Goal: Use online tool/utility: Use online tool/utility

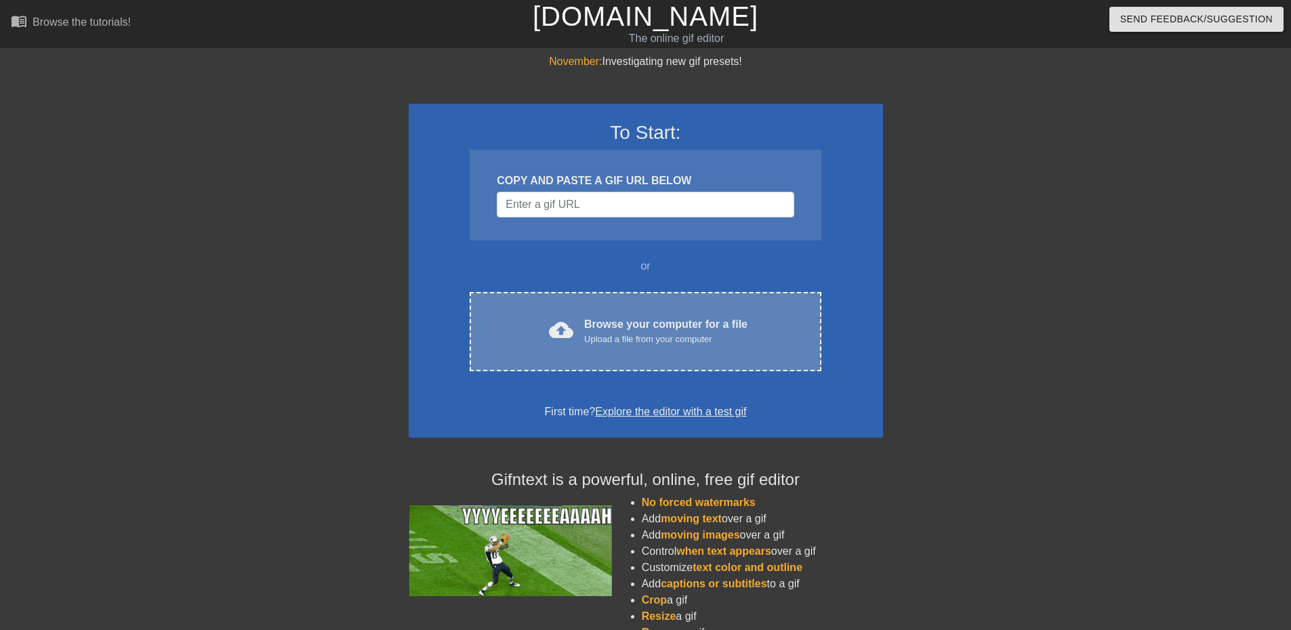
click at [603, 350] on div "cloud_upload Browse your computer for a file Upload a file from your computer C…" at bounding box center [645, 331] width 351 height 79
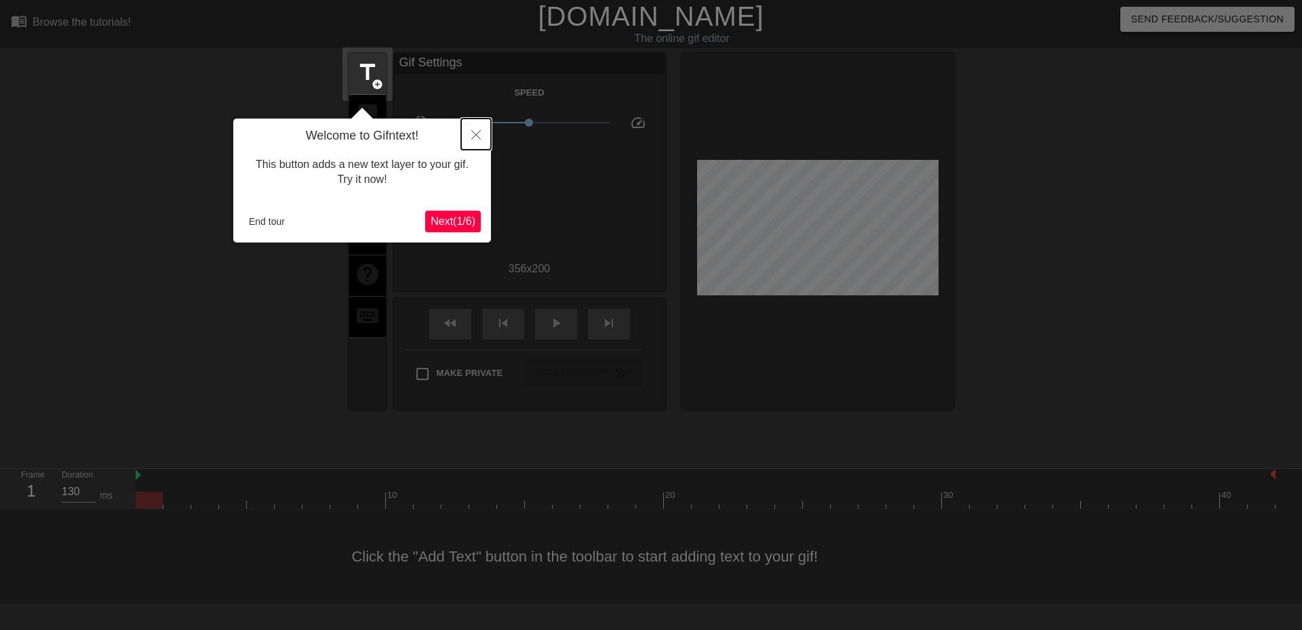
click at [470, 137] on button "Close" at bounding box center [476, 134] width 30 height 31
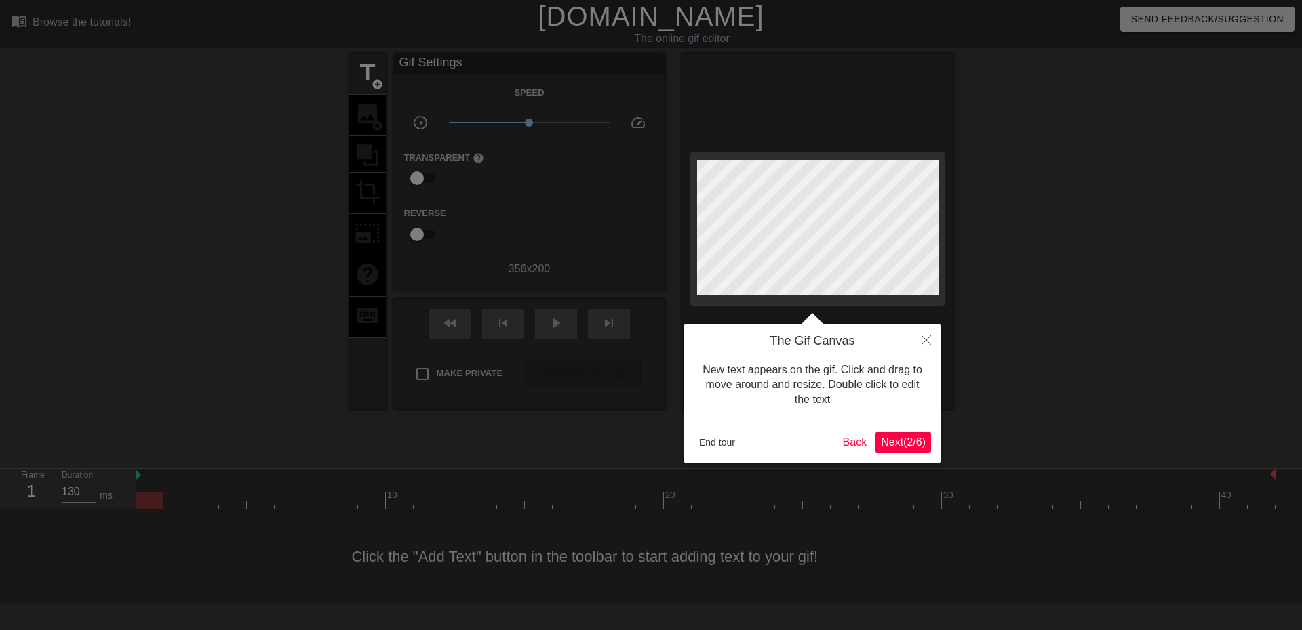
click at [907, 440] on span "Next ( 2 / 6 )" at bounding box center [903, 443] width 45 height 12
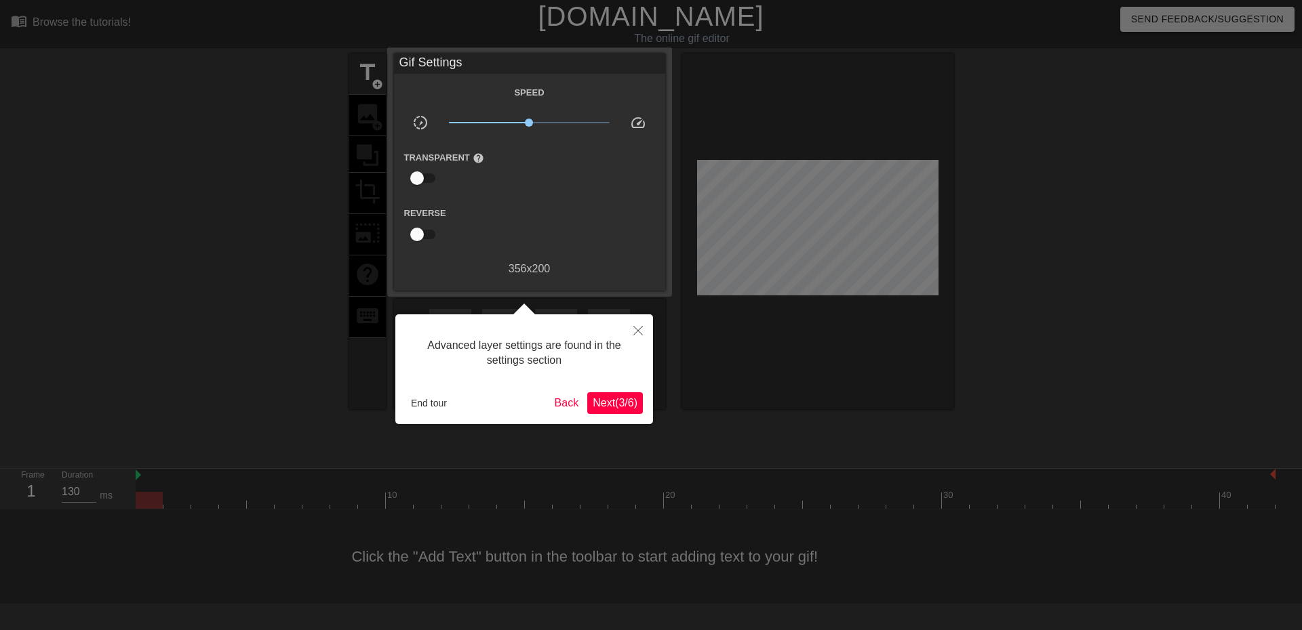
click at [619, 405] on span "Next ( 3 / 6 )" at bounding box center [614, 403] width 45 height 12
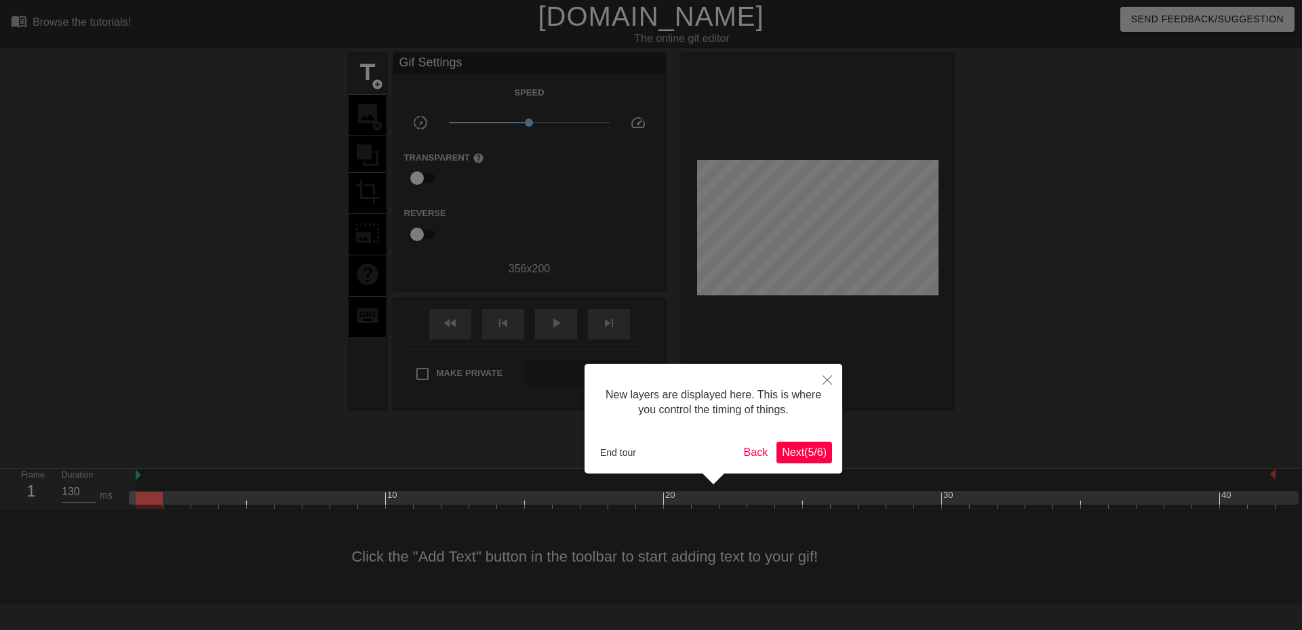
click at [801, 447] on span "Next ( 5 / 6 )" at bounding box center [804, 453] width 45 height 12
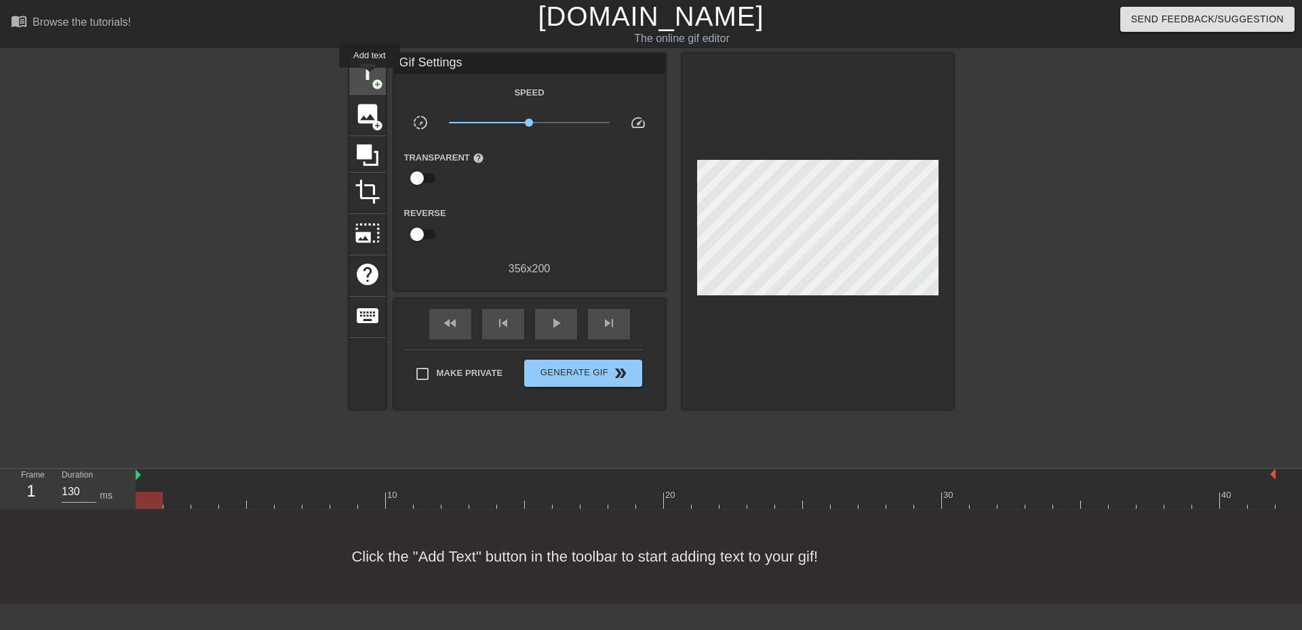
click at [369, 76] on span "title" at bounding box center [368, 73] width 26 height 26
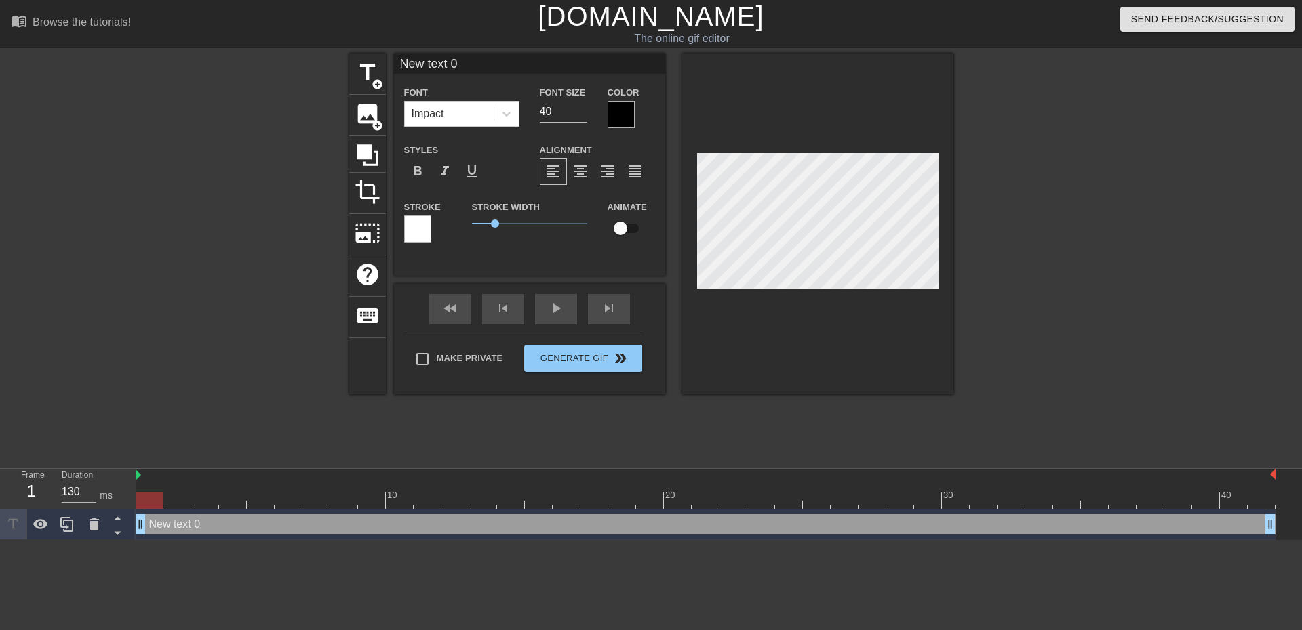
scroll to position [2, 3]
type input "H"
type textarea "H"
type input "Ho"
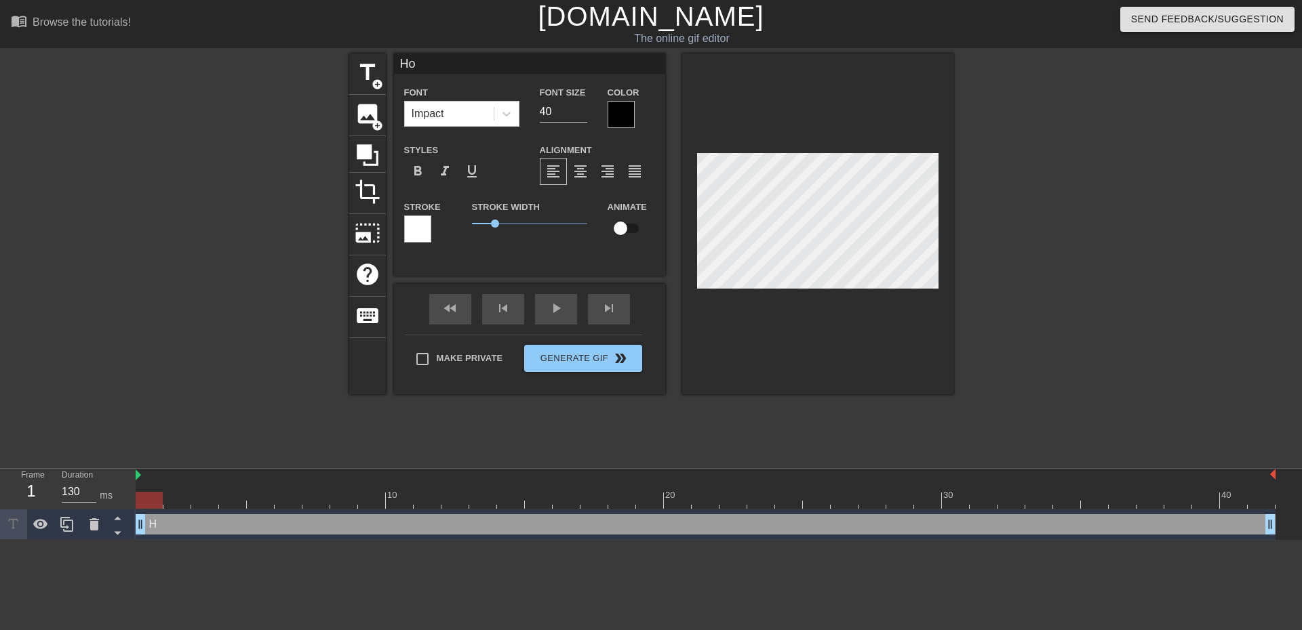
type textarea "Ho"
type input "Hop"
type textarea "Hop"
type input "Hop"
type textarea "Hop"
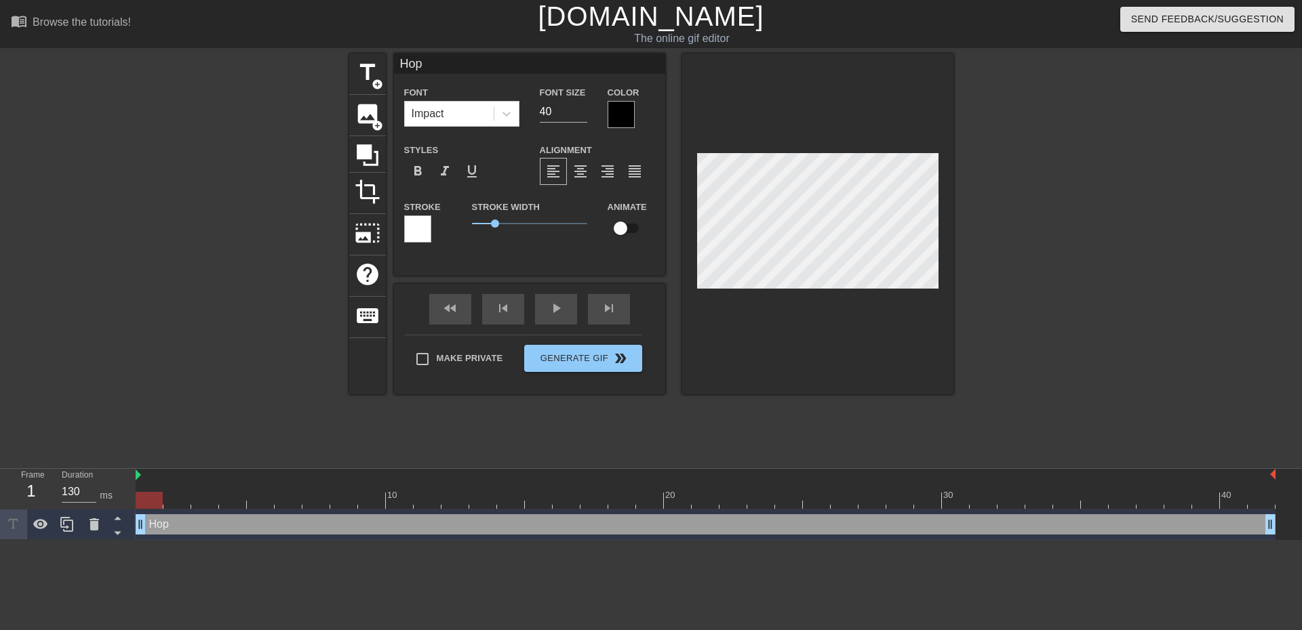
type input "Hop o"
type textarea "Hop o"
type input "Hop on"
type textarea "Hop on"
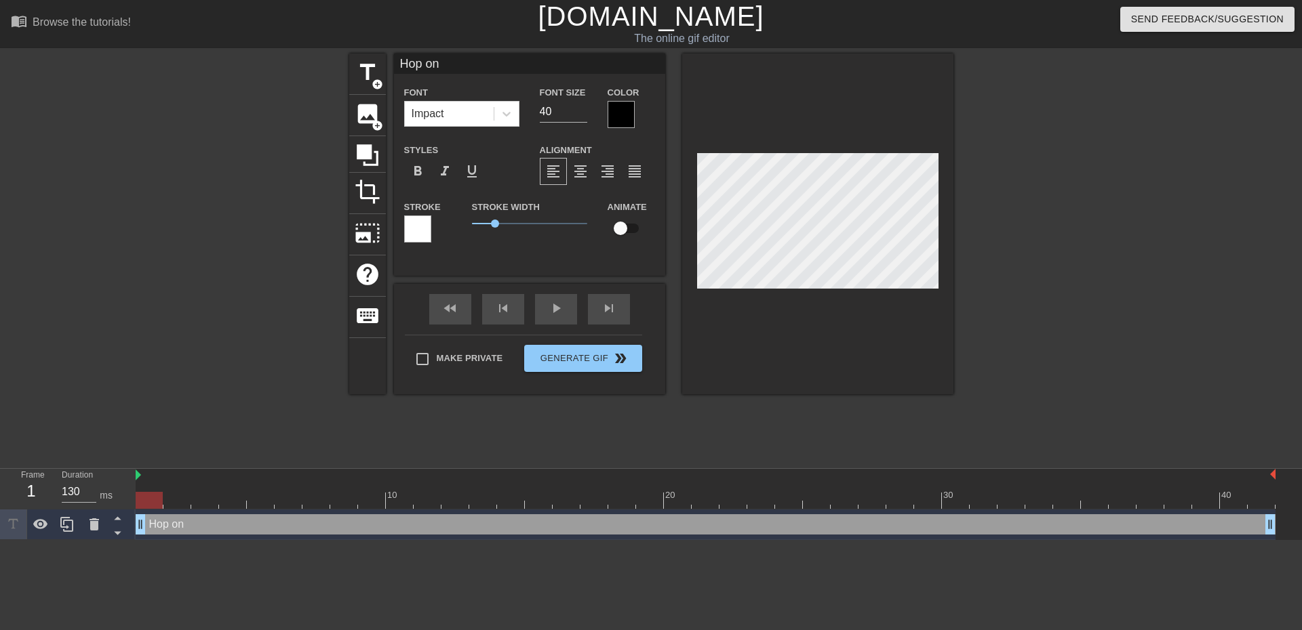
type input "Hop on"
type textarea "Hop on"
type input "Hop on"
type textarea "Hop on"
type input "Hop o"
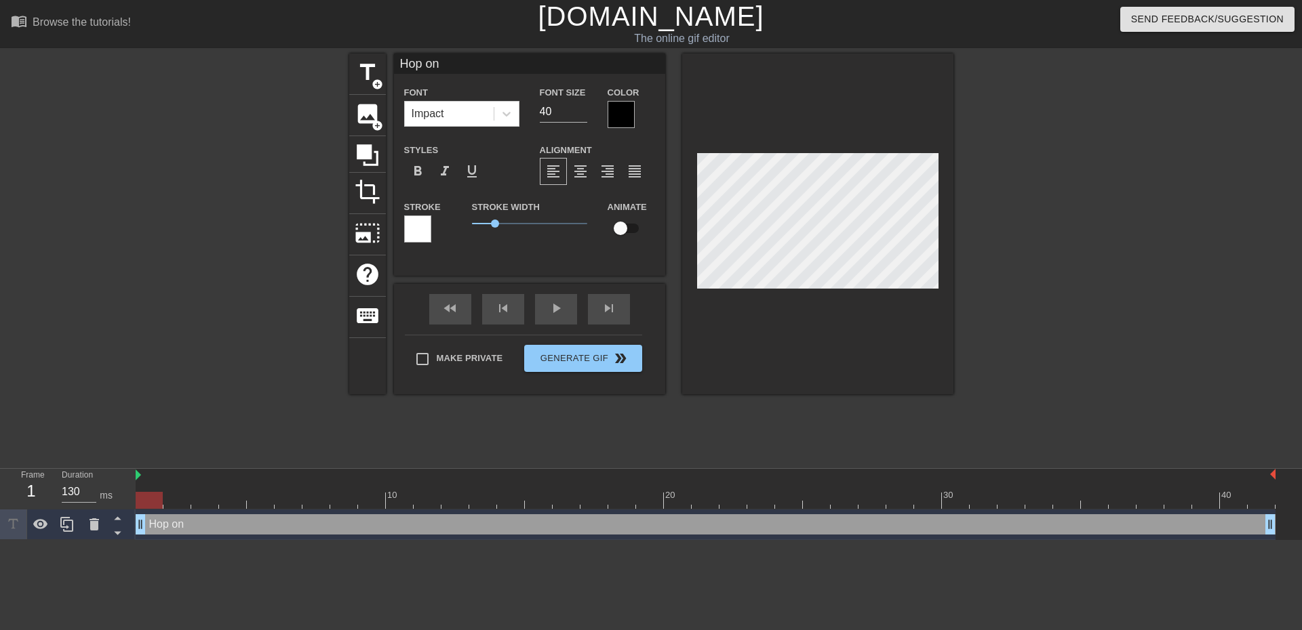
type textarea "Hop o"
type input "Hop"
type textarea "Hop"
type input "Hop"
type textarea "Hop"
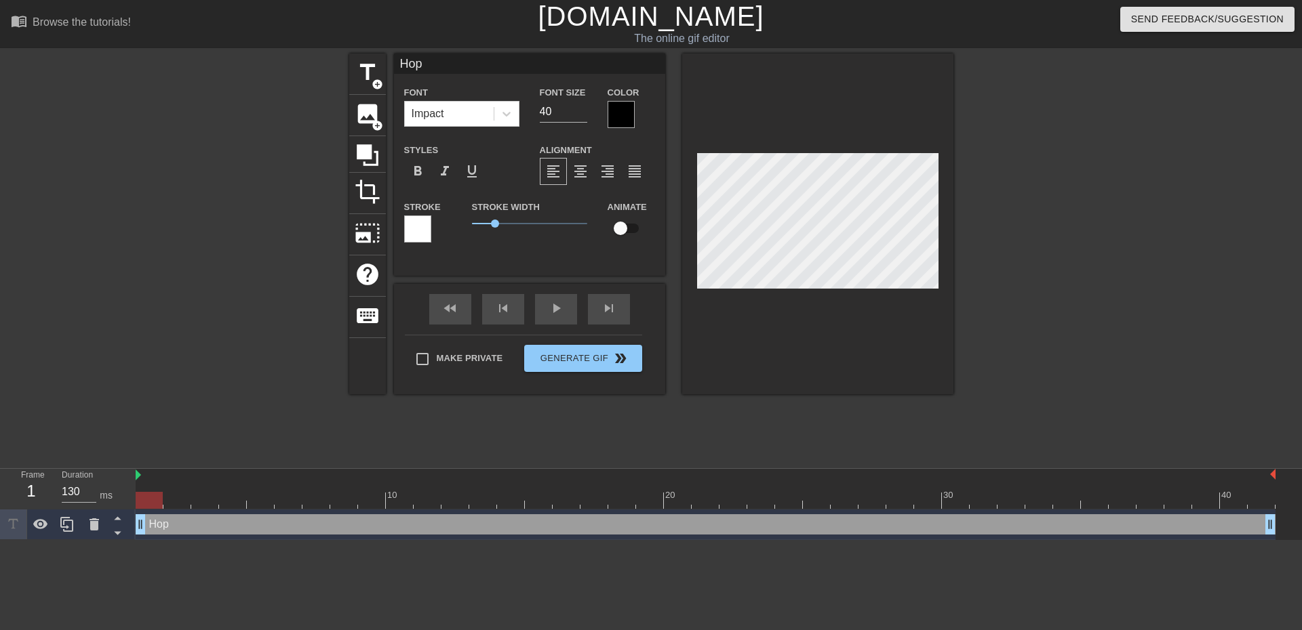
type input "Ho"
type textarea "Ho"
type input "H"
type textarea "H"
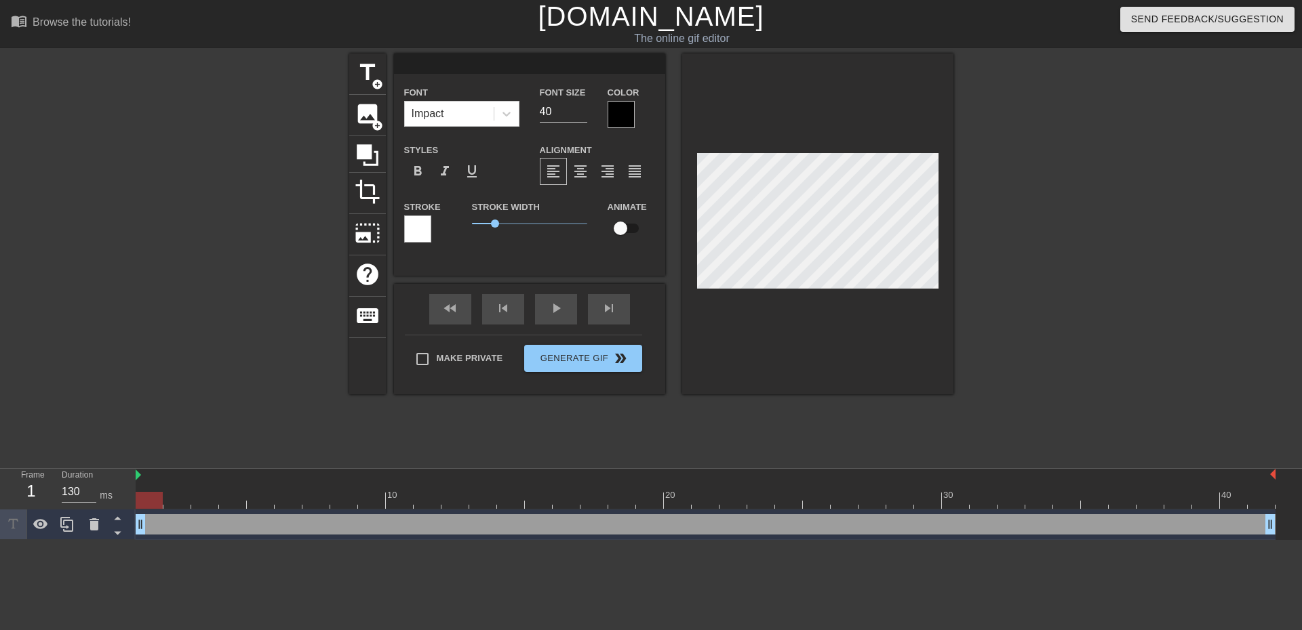
type input "D"
type textarea "D"
type input "Dr"
type textarea "Dr"
type input "Dre"
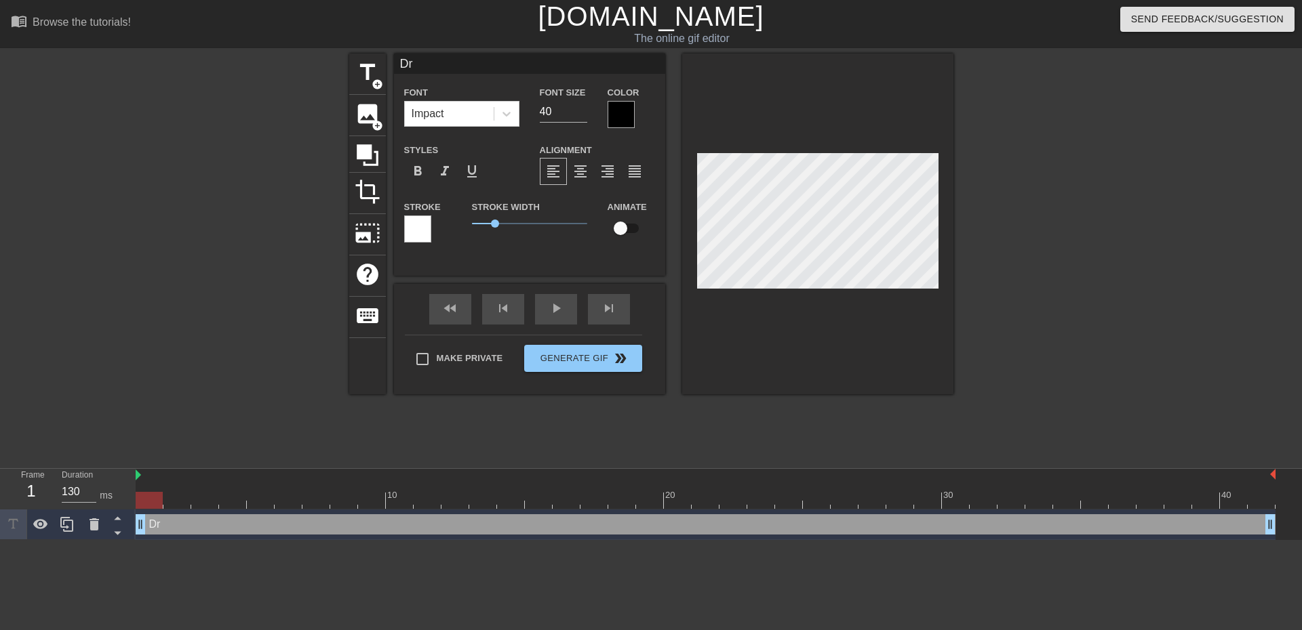
type textarea "Dre"
type input "Dres"
type textarea "Dres"
type input "Dress"
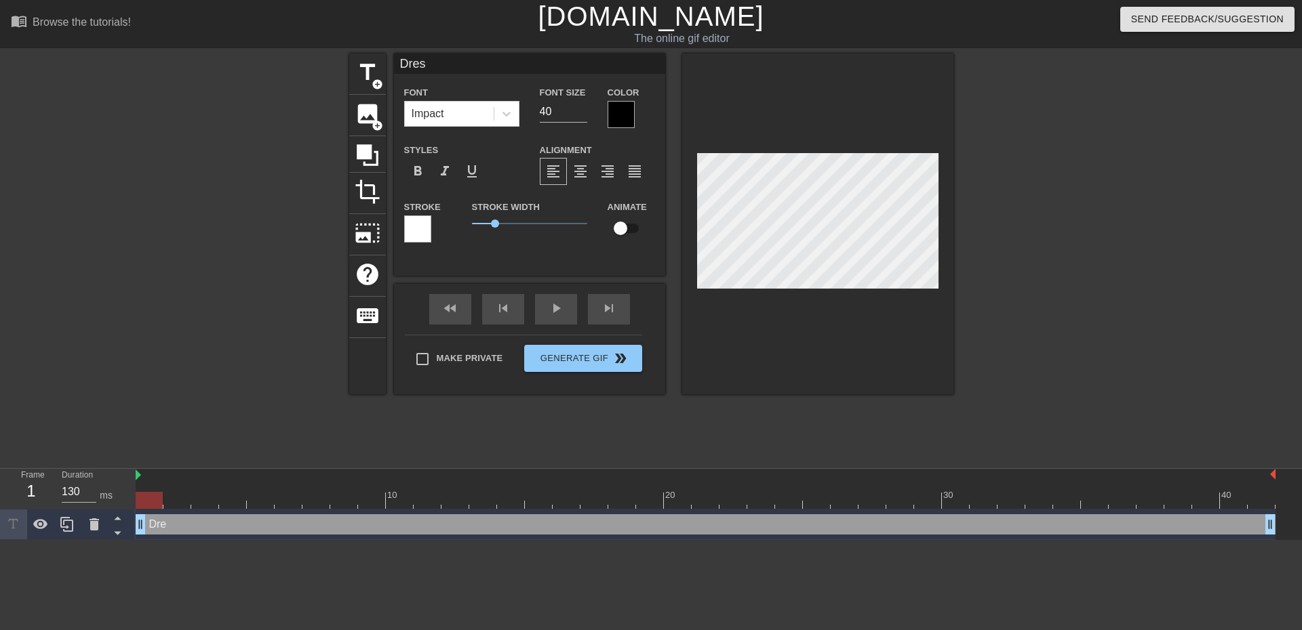
type textarea "Dress"
type input "Dress"
type textarea "Dress"
type input "Dress"
type textarea "Dress"
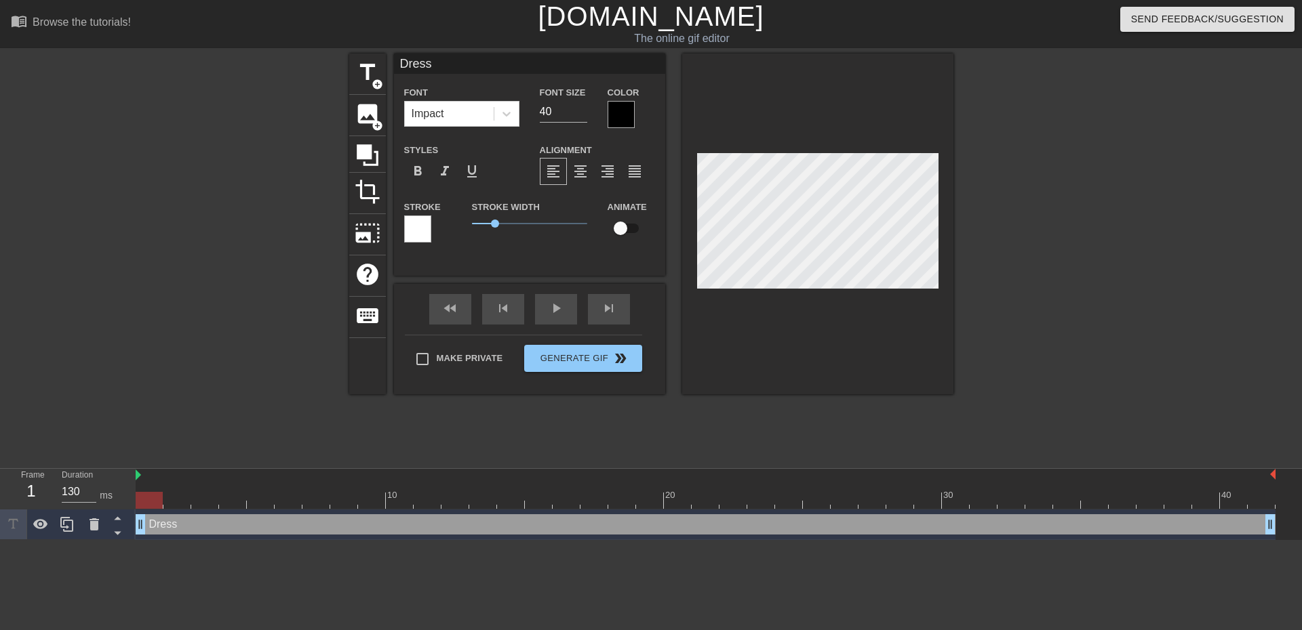
type input "Dres"
type textarea "Dre"
type input "Dr"
type textarea "Dr"
type input "D"
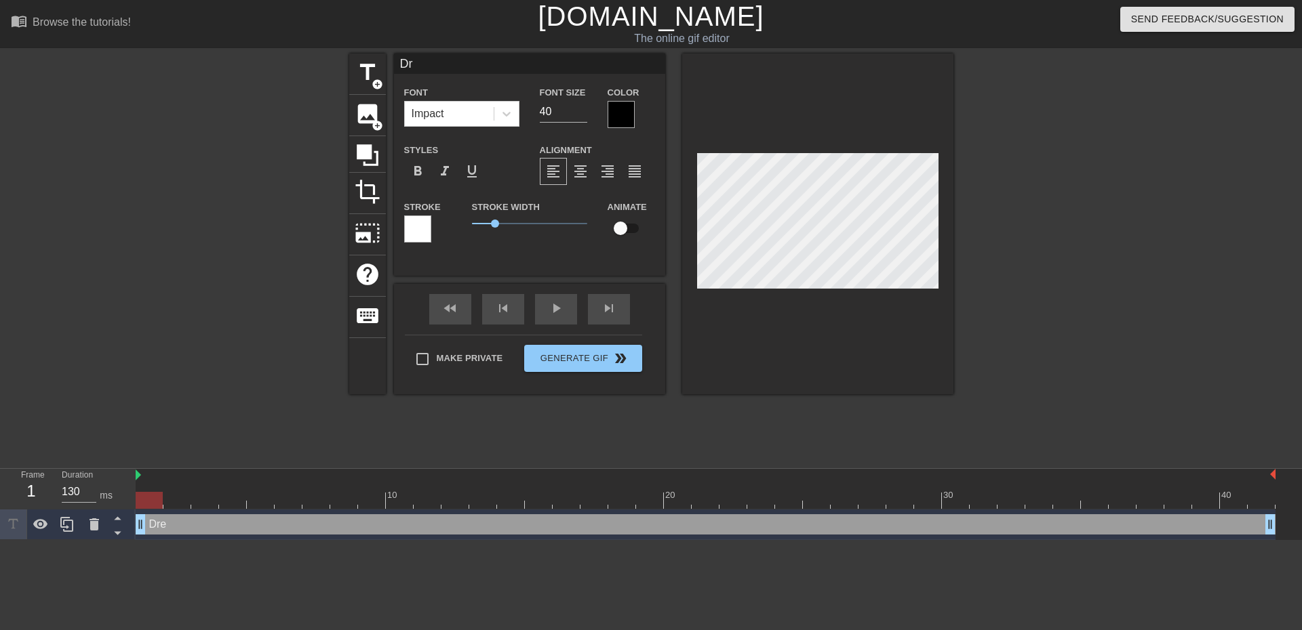
type textarea "D"
type input "D"
type textarea "D"
type input "Dr"
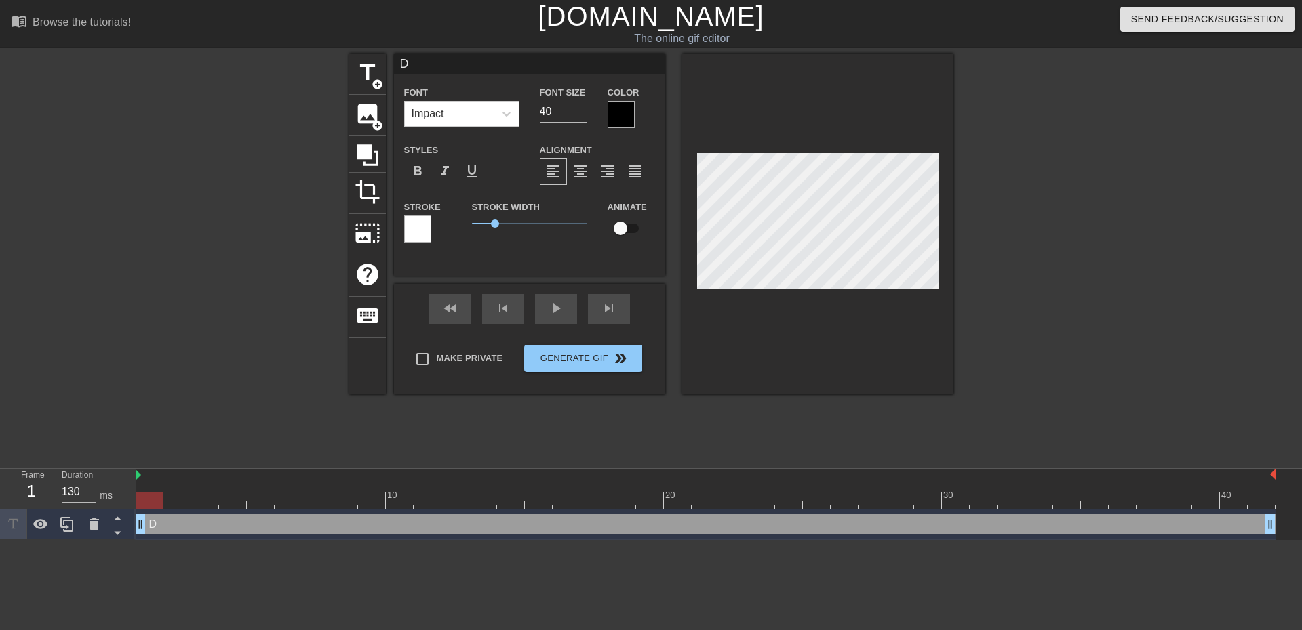
type textarea "Dr"
type input "Dre"
type textarea "Dre"
type input "Dres"
type textarea "Dres"
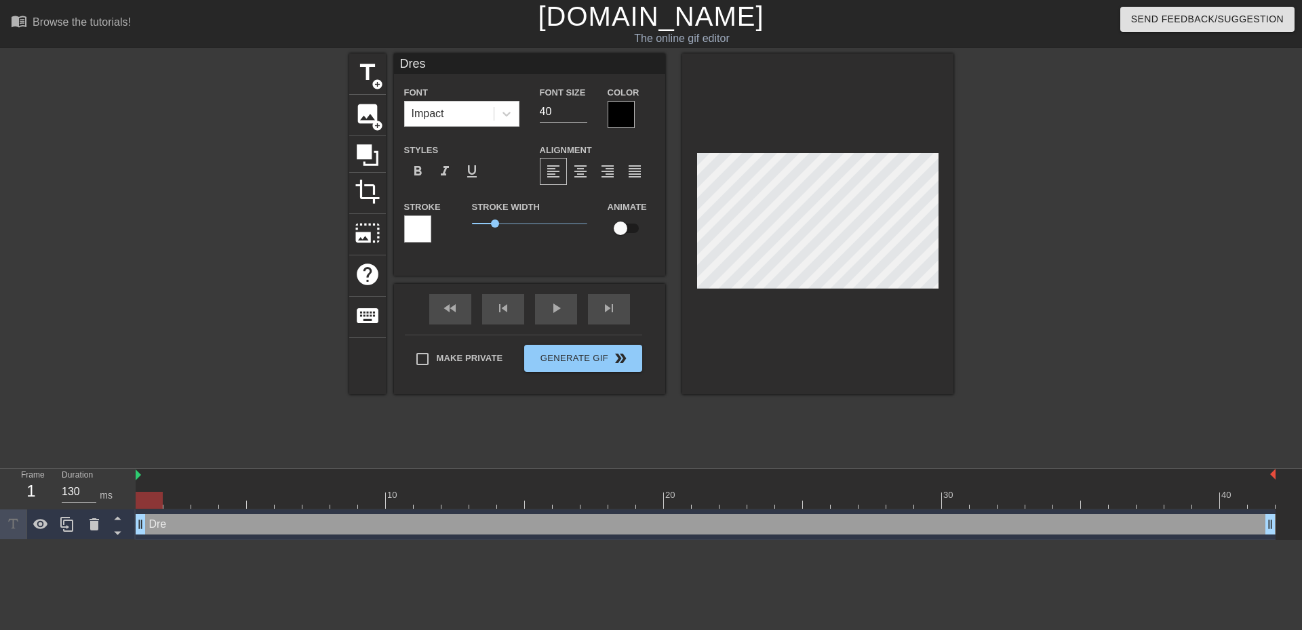
type input "Dress"
type textarea "Dress"
type input "Dress"
type textarea "Dress"
type input "Dress t"
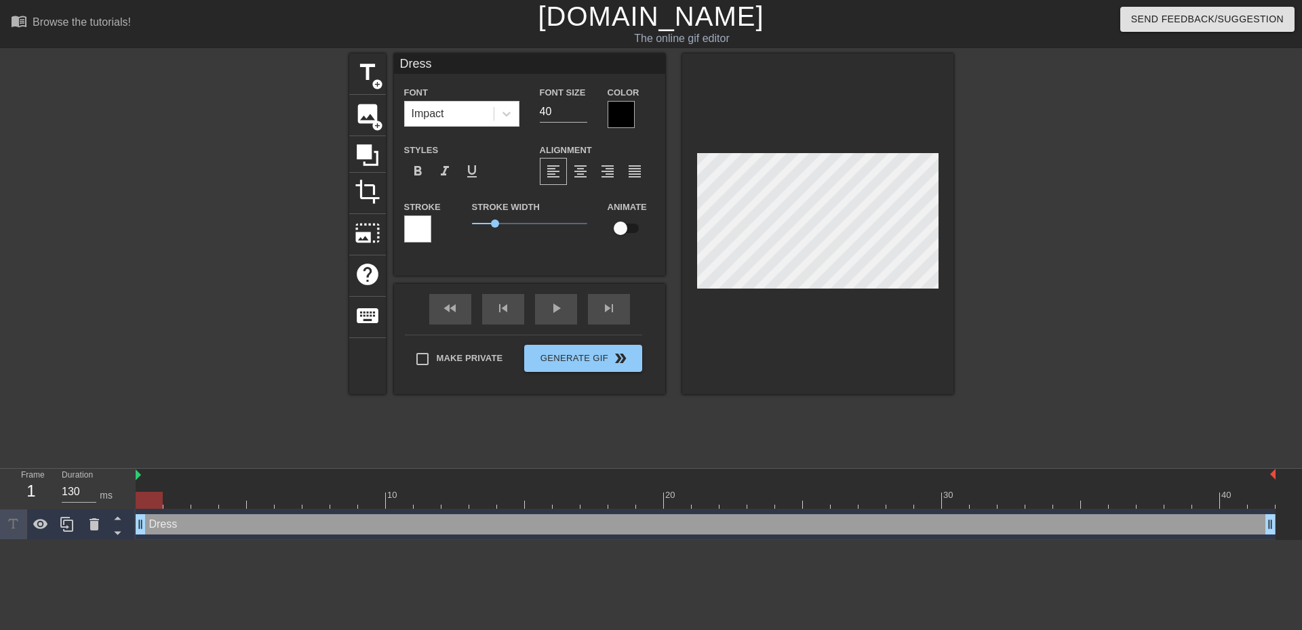
type textarea "Dress t"
type input "Dress to"
type textarea "Dress to"
type input "Dress to"
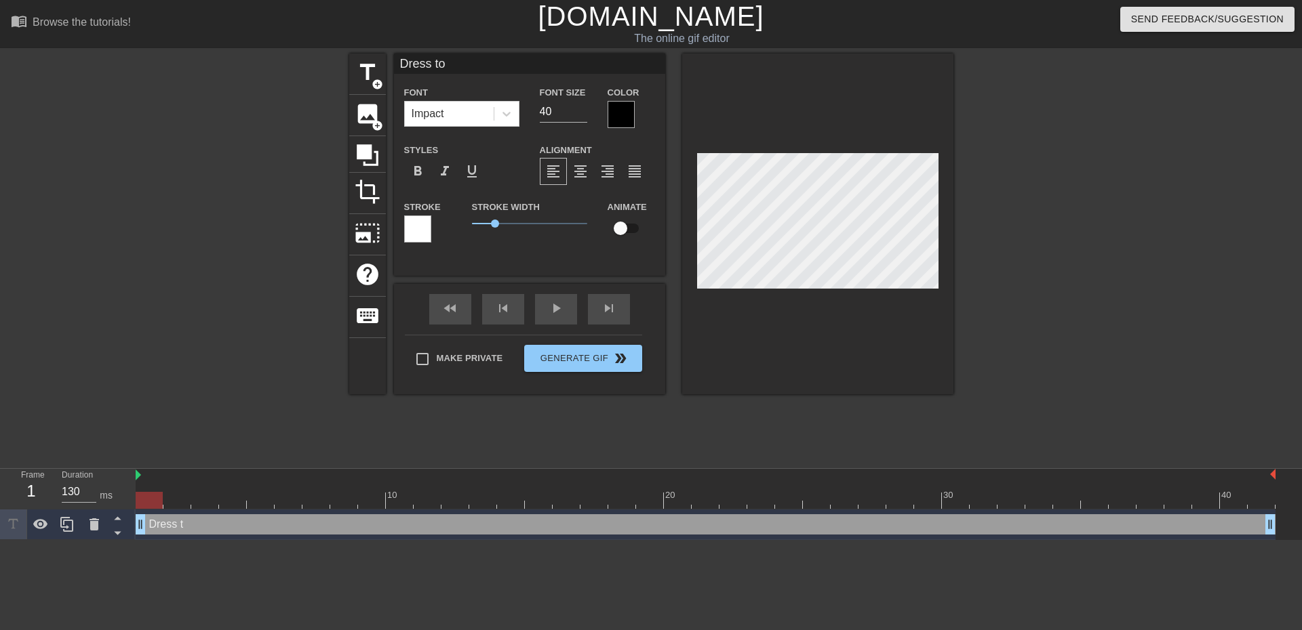
type textarea "Dress to"
type input "Dress to"
type textarea "Dress to"
type input "Dress t"
type textarea "Dress t"
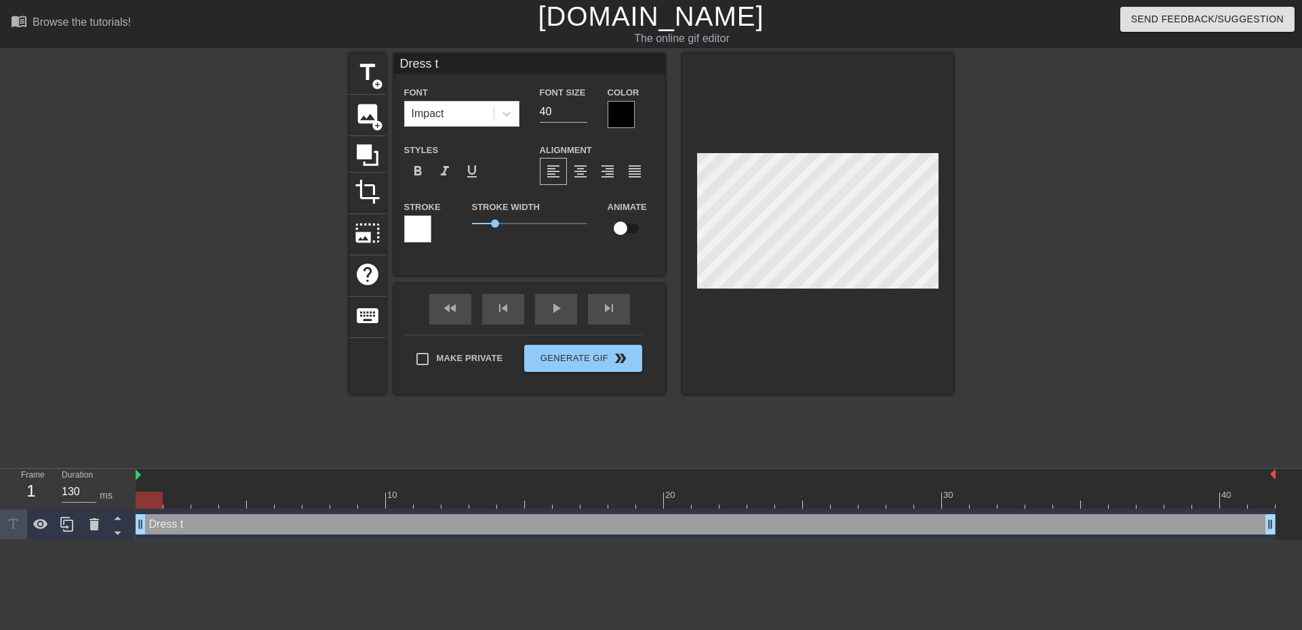
type input "Dress"
type textarea "Dress"
type input "Dress T"
type textarea "Dress T"
type input "Dress To"
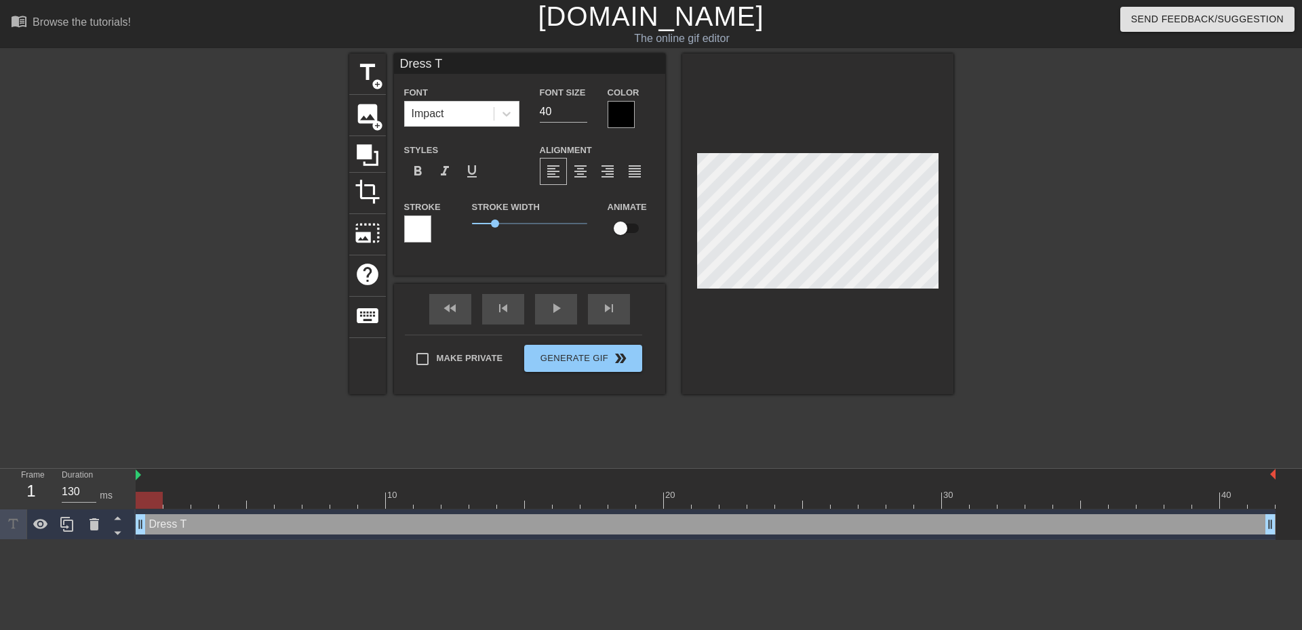
type textarea "Dress To"
type input "Dress To"
type textarea "Dress To"
type input "Dress To I"
type textarea "Dress To I"
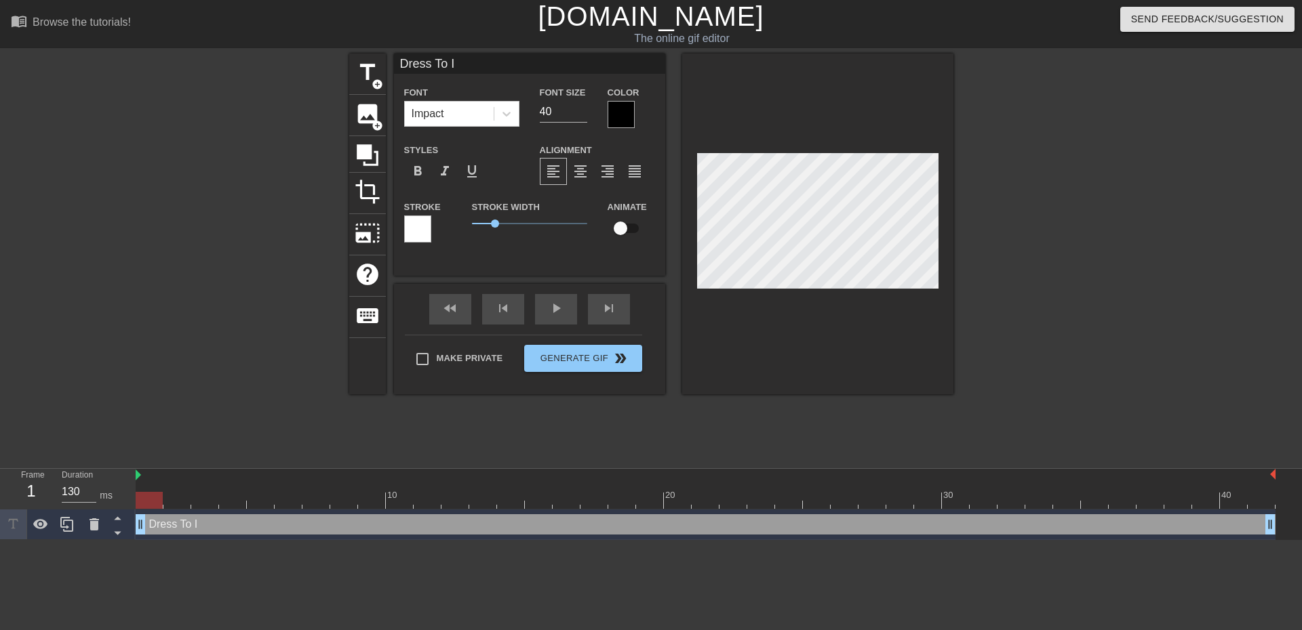
type input "Dress To Im"
type textarea "Dress To Im"
type input "Dress To Imp"
type textarea "Dress To Imp"
type input "Dress To Impr"
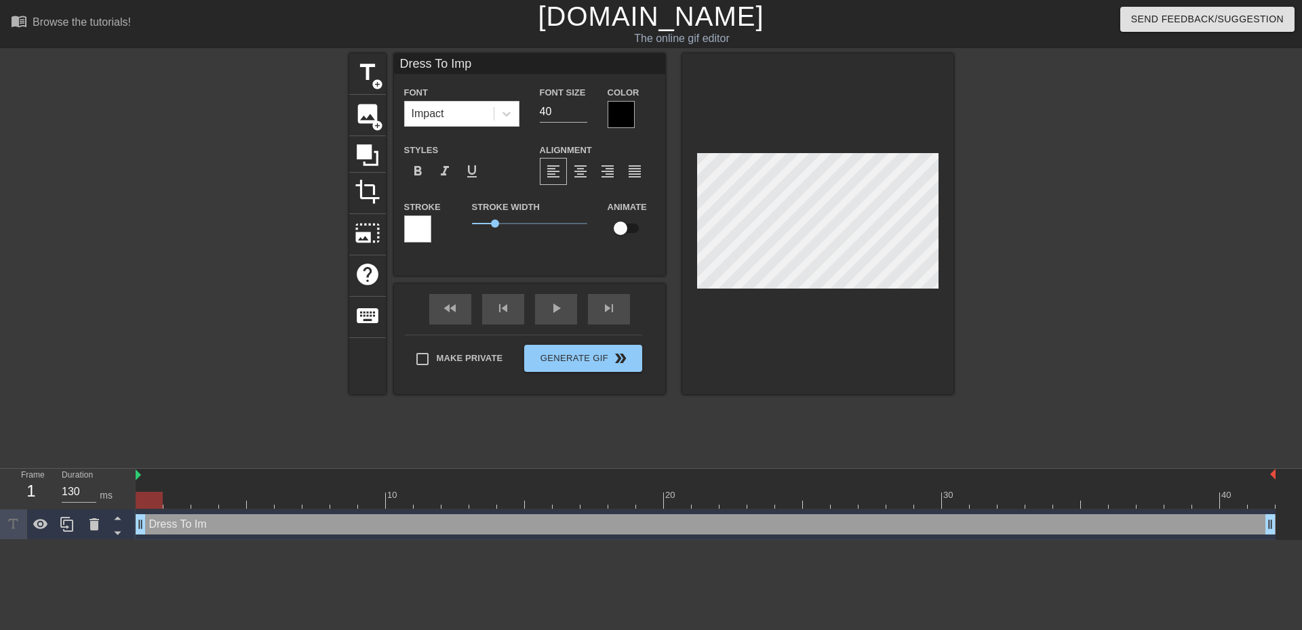
type textarea "Dress To Impr"
type input "Dress To Impre"
type textarea "Dress To Impre"
type input "Dress To Impres"
type textarea "Dress To Impres"
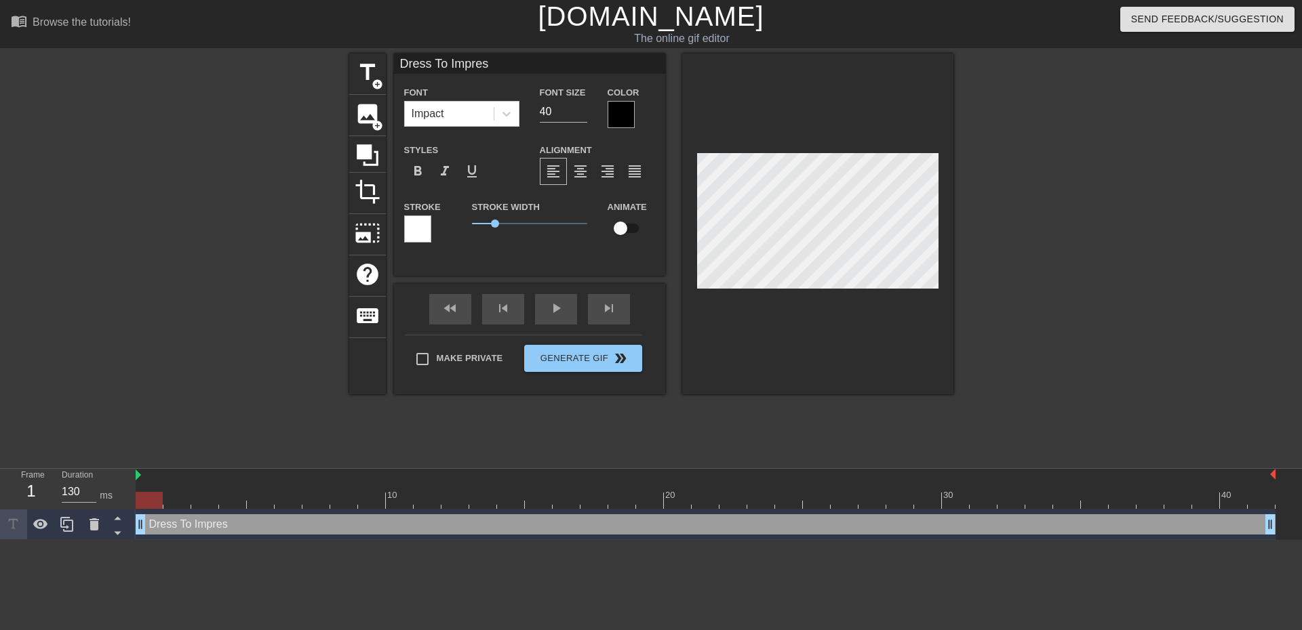
type input "Dress To Impress"
type textarea "Dress To Impress"
type input "Dress To Impres"
type textarea "Dress To Impres"
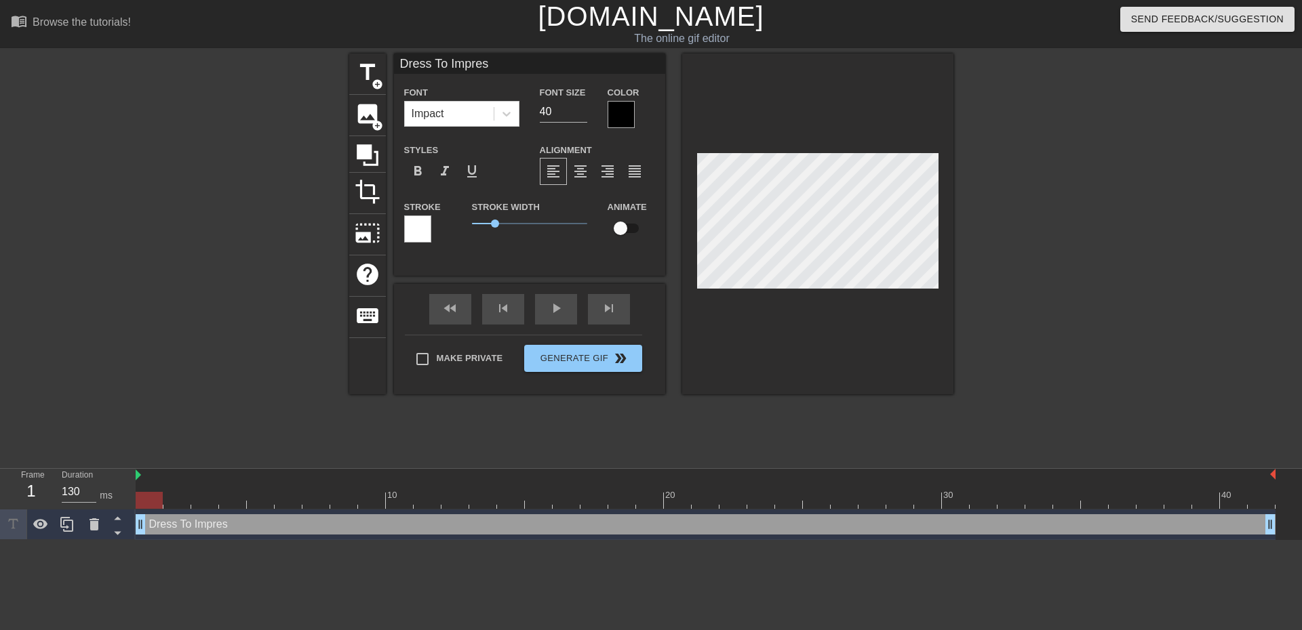
type input "Dress To Impre"
type textarea "Dress To Impre"
type input "Dress To Impr"
type textarea "Dress To Impr"
type input "Dress To Imp"
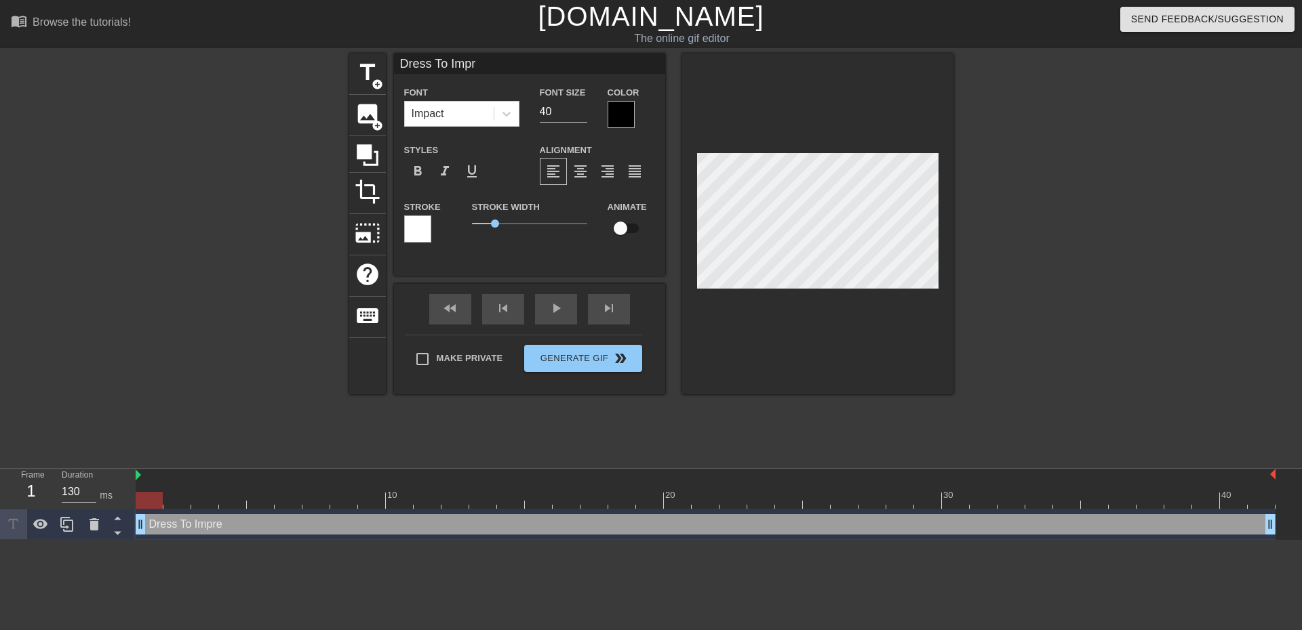
type textarea "Dress To Imp"
type input "Dress To Im"
type textarea "Dress To Im"
type input "Dress To I"
type textarea "Dress To I"
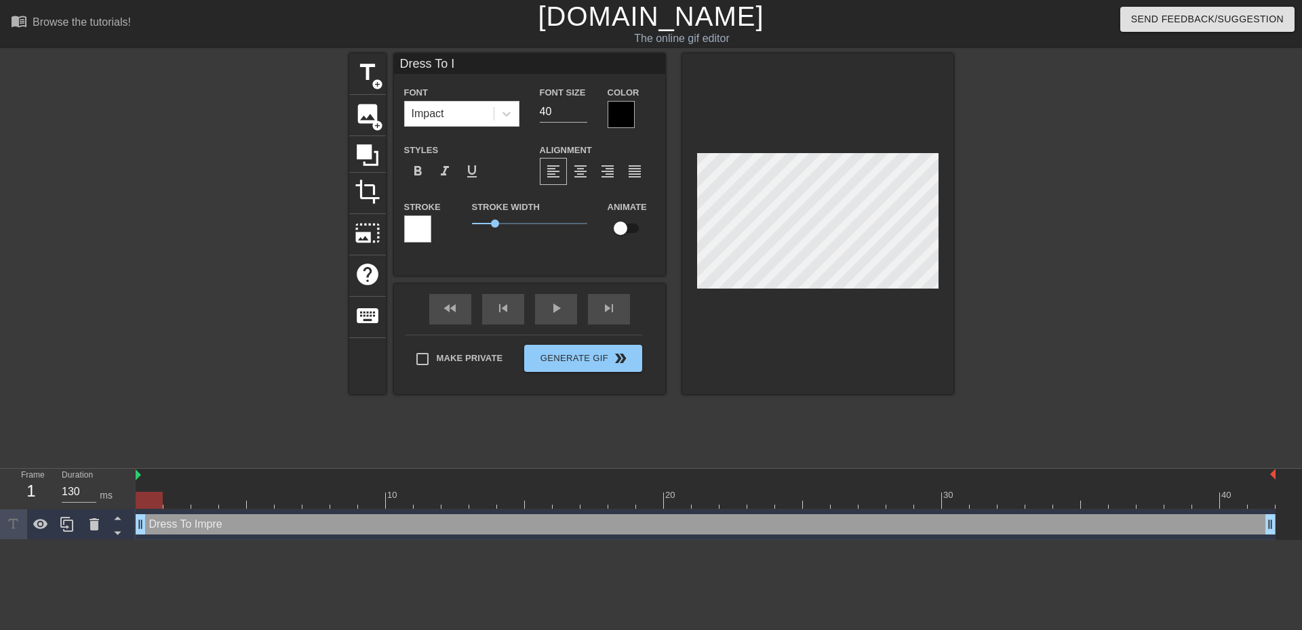
type input "Dress To"
type textarea "Dress To"
type input "Dress To"
type textarea "Dress To"
type input "Dress T"
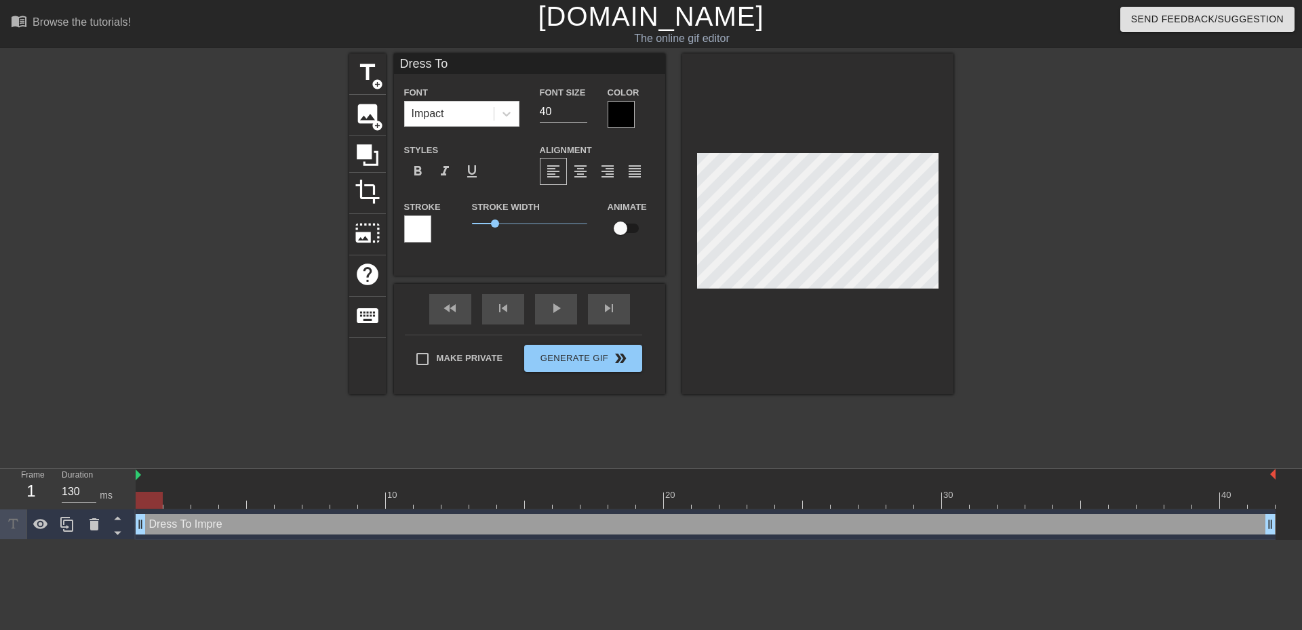
type textarea "Dress T"
type input "Dress"
type textarea "Dress"
type input "Dress"
type textarea "Dress"
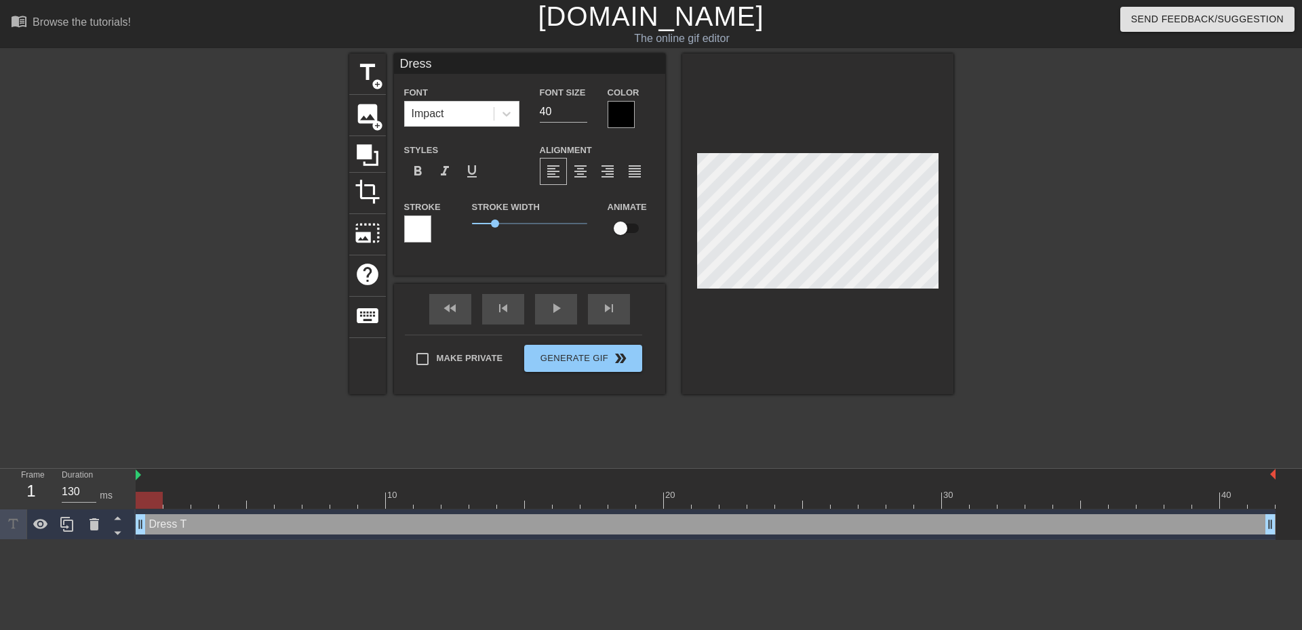
type input "Dres"
type textarea "Dres"
type input "Dre"
type textarea "Dre"
type input "Dr"
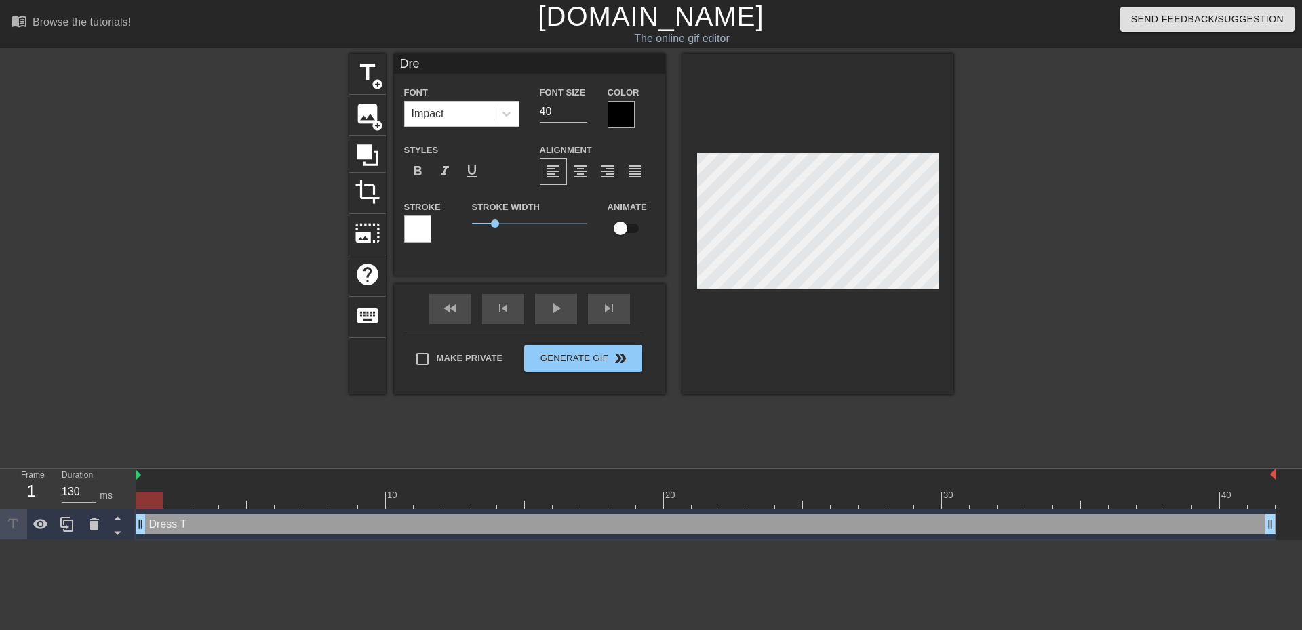
type textarea "Dr"
type input "D"
type textarea "D"
type input "d"
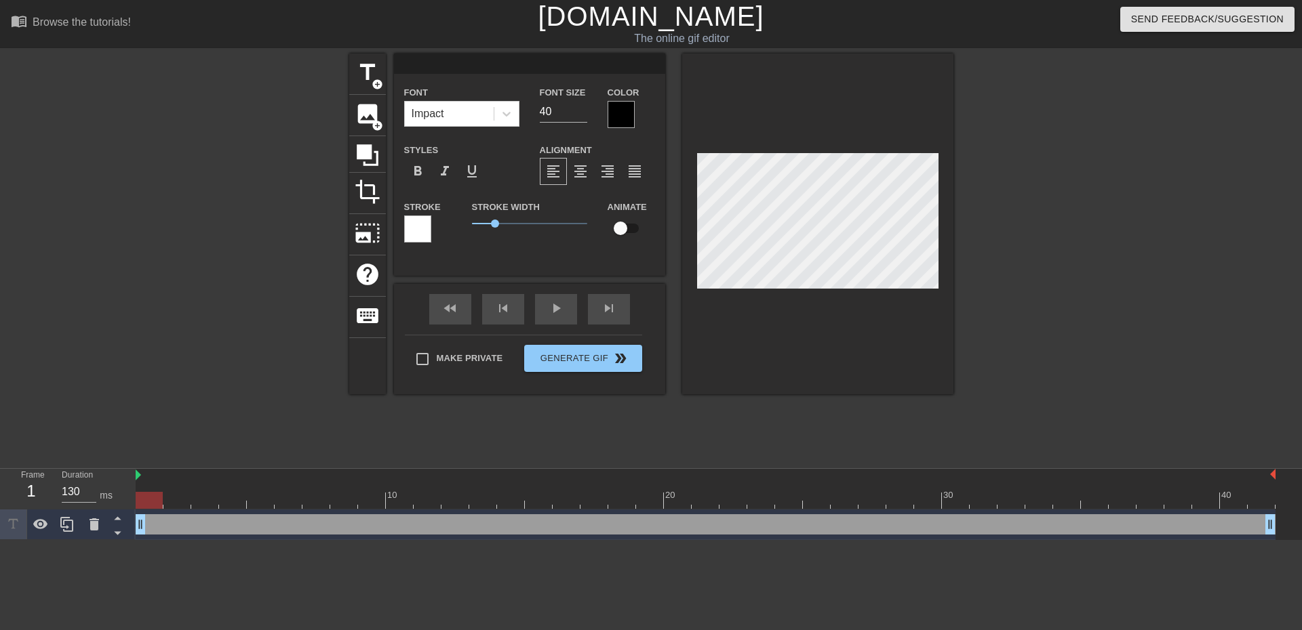
type textarea "d"
type input "dr"
type textarea "dr"
type input "dre"
type textarea "dre"
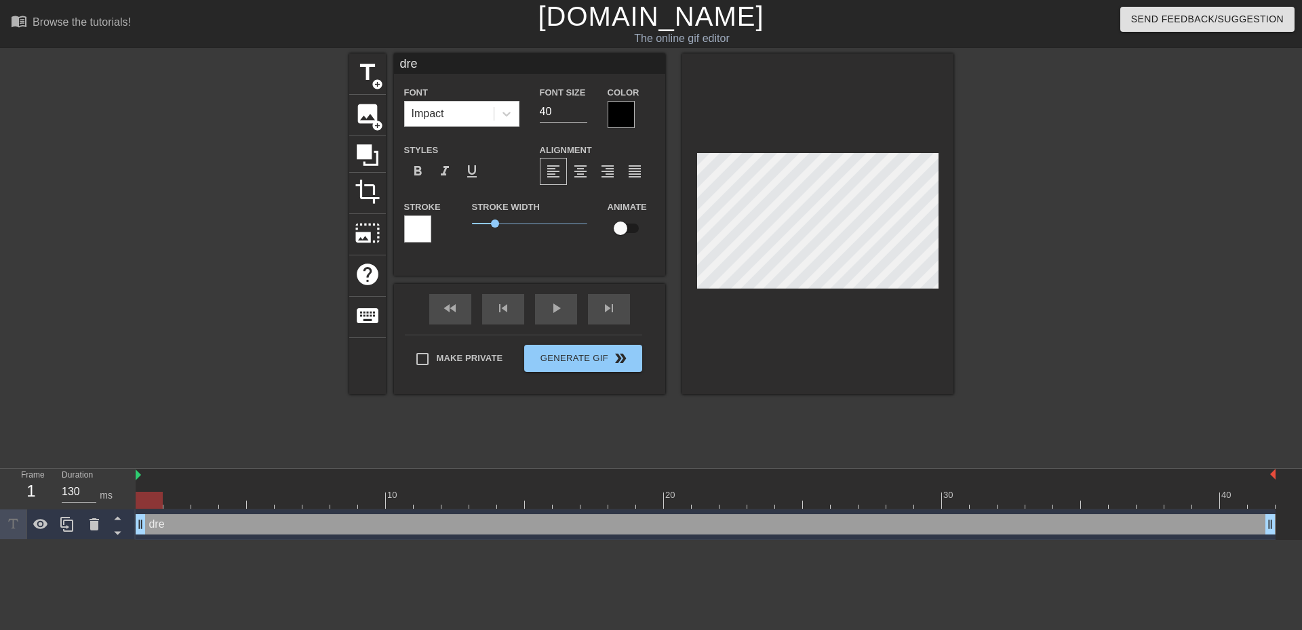
type input "dres"
type textarea "dres"
type input "dress"
type textarea "dress"
type input "dress"
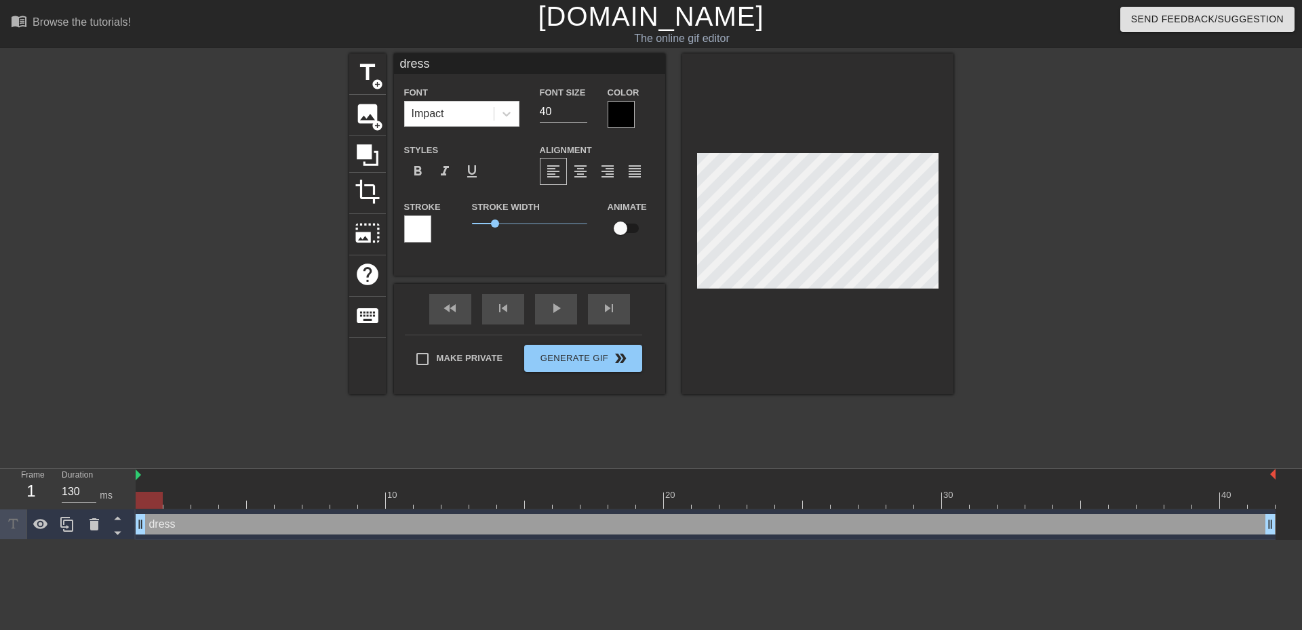
type textarea "dress"
type input "dress t"
type textarea "dress t"
type input "dress to"
type textarea "dress to"
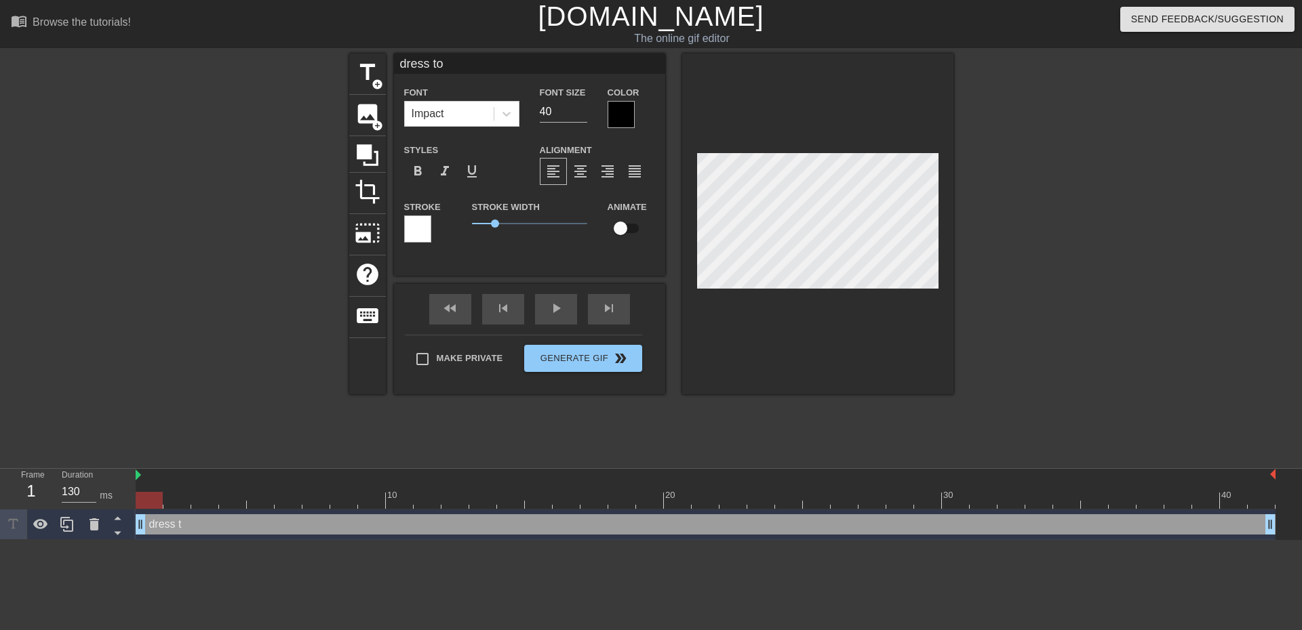
type input "dress to"
type textarea "dress to"
type input "dress to i"
type textarea "dress to i"
type input "dress to im"
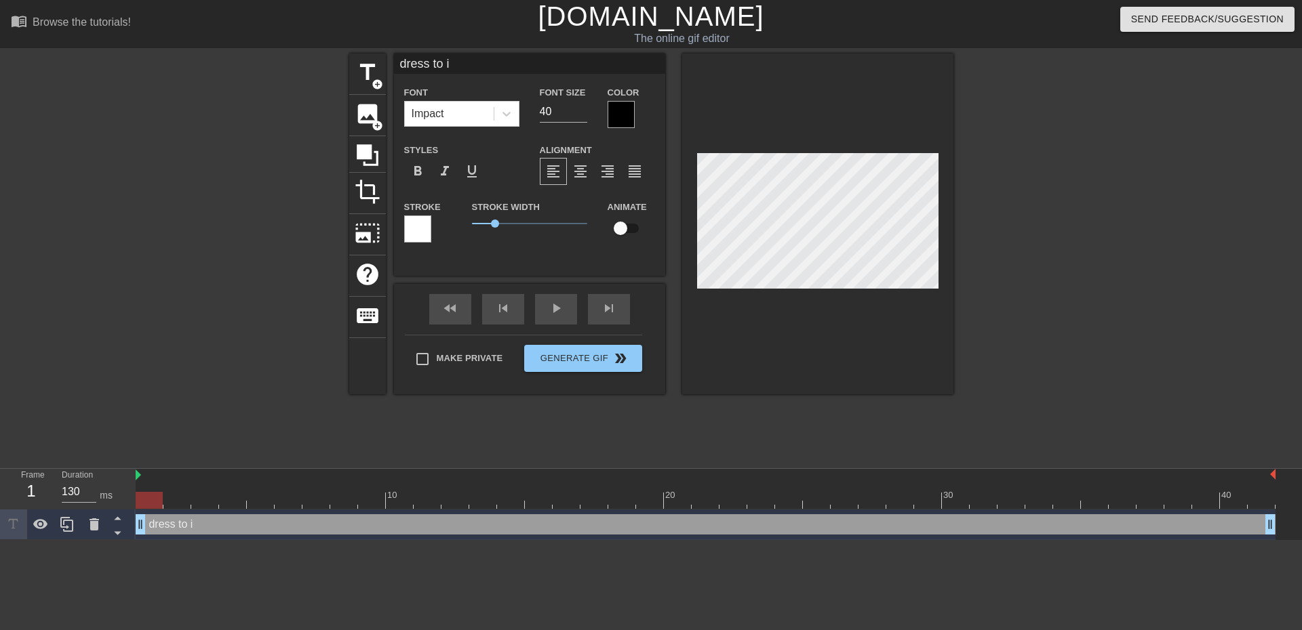
type textarea "dress to im"
type input "dress to imp"
type textarea "dress to imp"
type input "dress to impr"
type textarea "dress to impr"
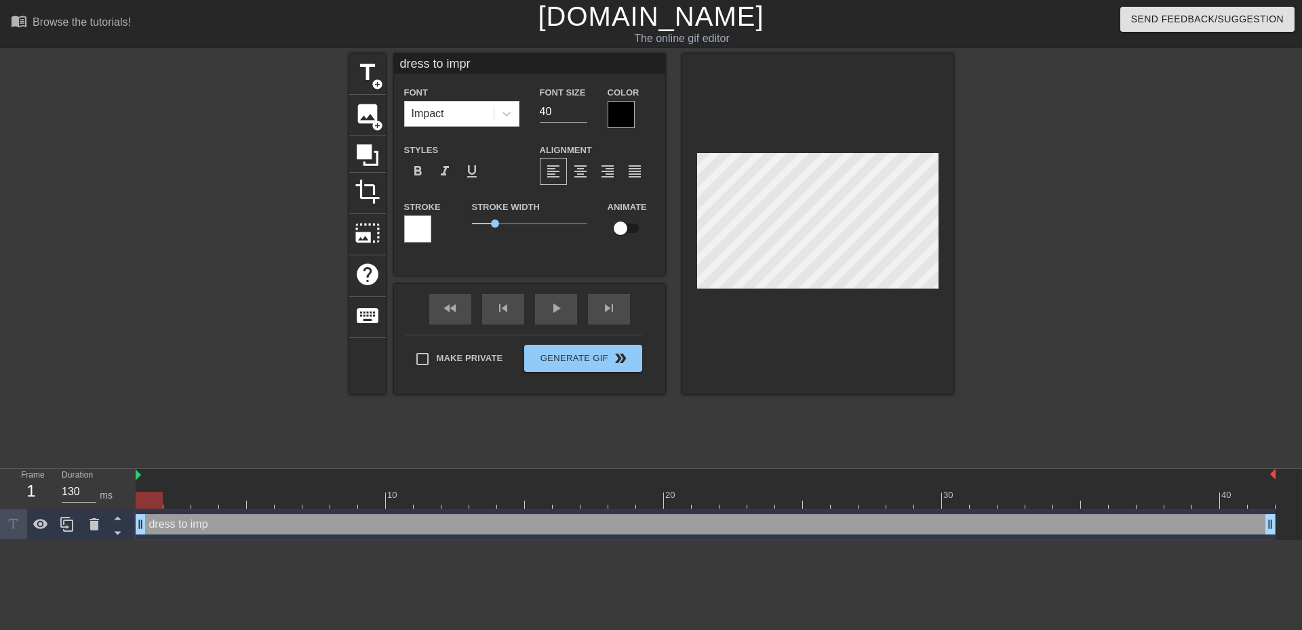
type input "dress to impre"
type textarea "dress to impre"
type input "dress to impres"
type textarea "dress to impres"
type input "dress to impress"
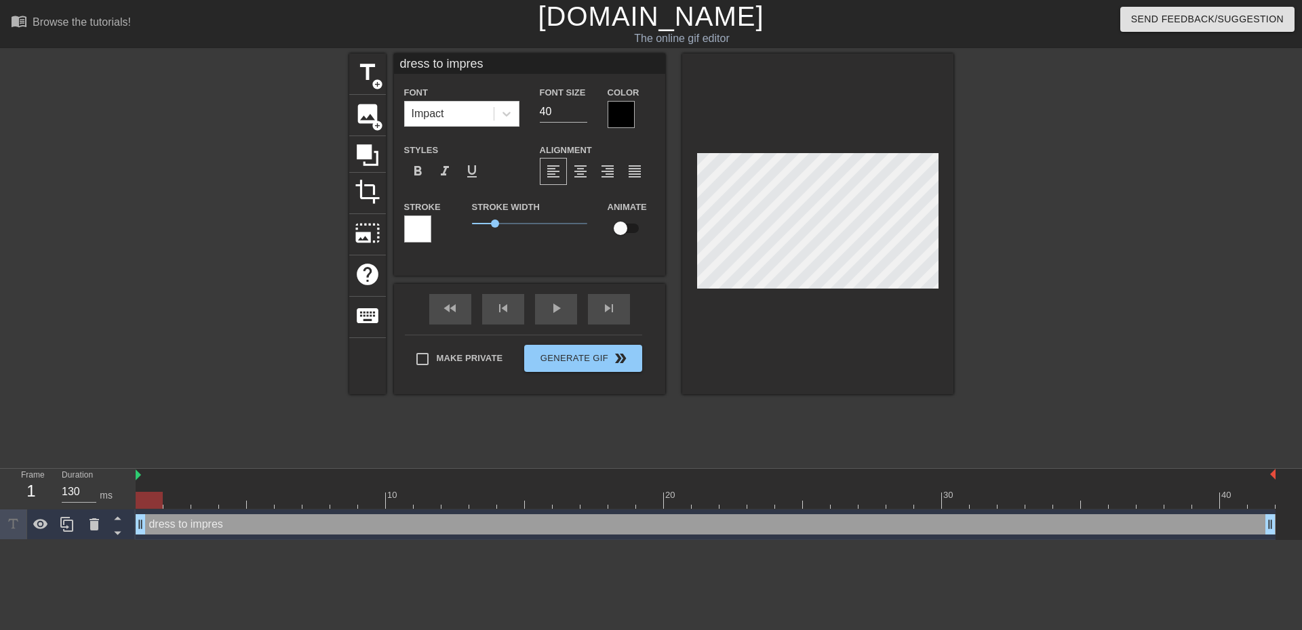
type textarea "dress to impress"
type input "dress to impress?"
type textarea "dress to impress?"
type input "dress to impress??"
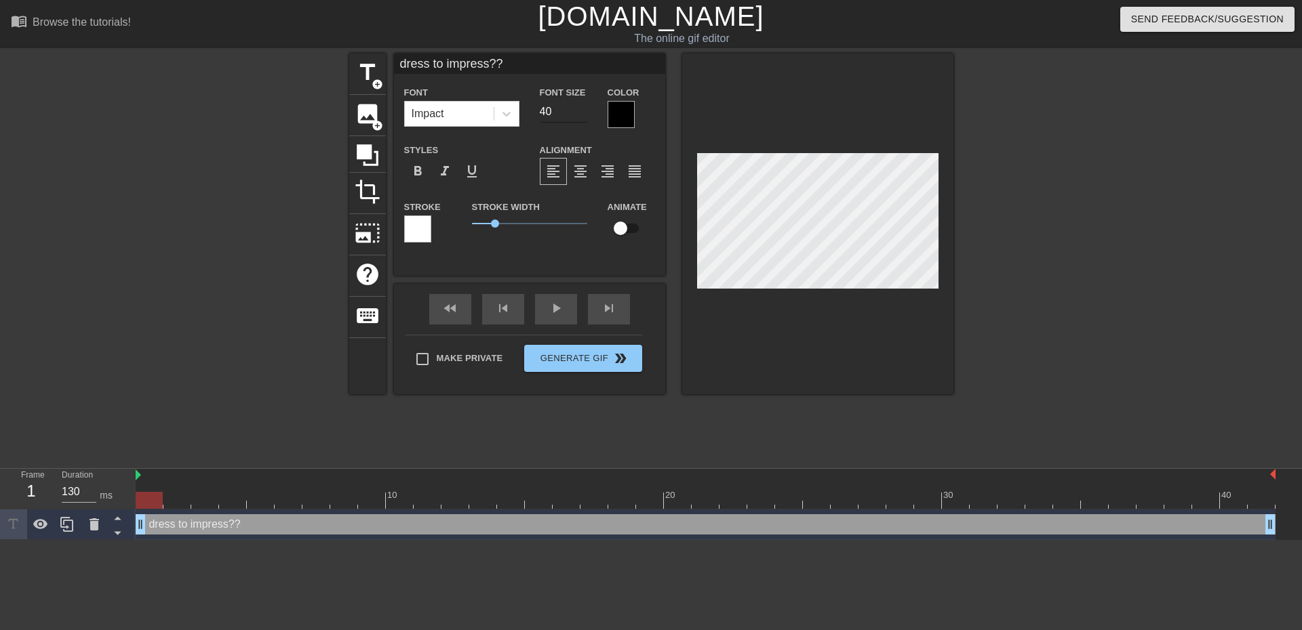
type textarea "dress to impress??"
click at [580, 116] on input "39" at bounding box center [563, 112] width 47 height 22
click at [580, 116] on input "38" at bounding box center [563, 112] width 47 height 22
type input "37"
click at [580, 118] on input "37" at bounding box center [563, 112] width 47 height 22
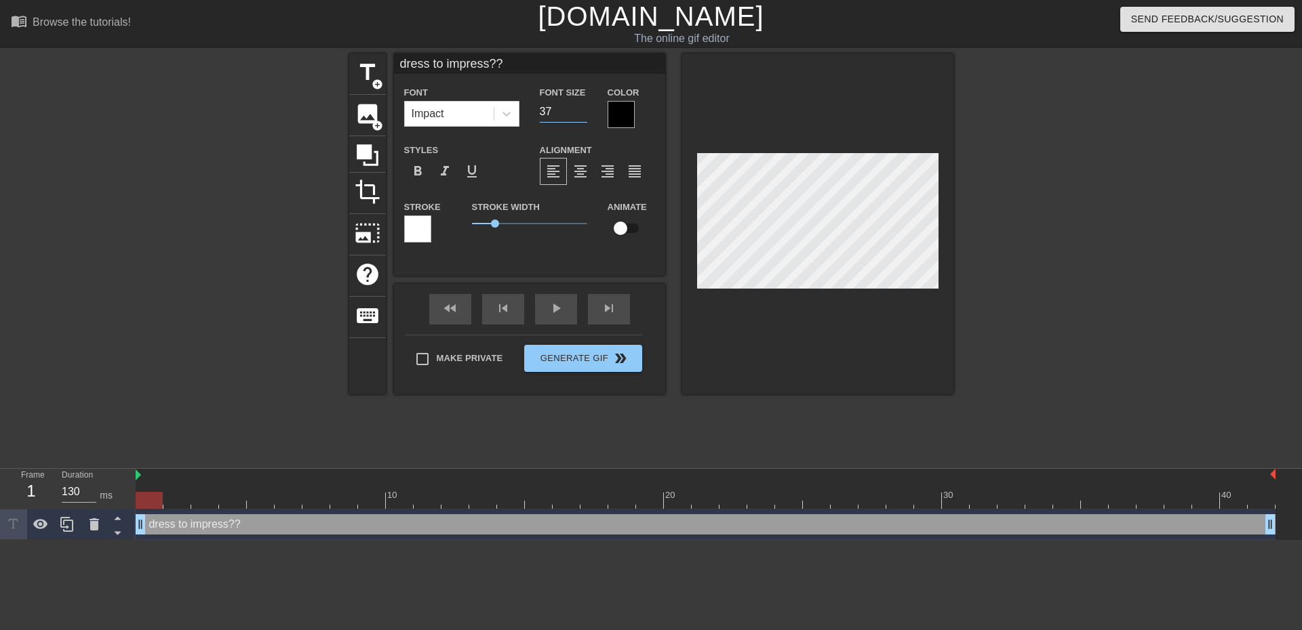
click at [580, 119] on input "37" at bounding box center [563, 112] width 47 height 22
click at [638, 177] on span "format_align_justify" at bounding box center [634, 171] width 16 height 16
drag, startPoint x: 494, startPoint y: 226, endPoint x: 444, endPoint y: 229, distance: 49.6
click at [444, 229] on div "Stroke Stroke Width 0 Animate" at bounding box center [529, 227] width 271 height 56
click at [621, 224] on input "checkbox" at bounding box center [620, 229] width 77 height 26
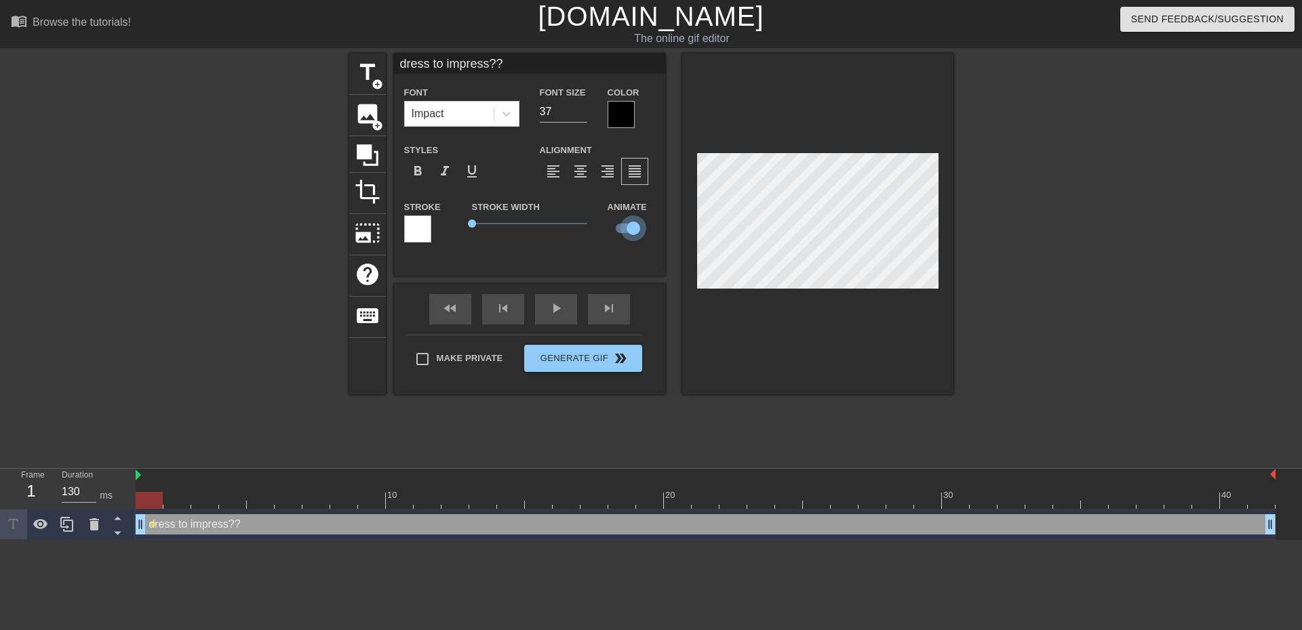
click at [632, 226] on input "checkbox" at bounding box center [633, 229] width 77 height 26
checkbox input "false"
click at [463, 117] on div "Impact" at bounding box center [449, 114] width 89 height 24
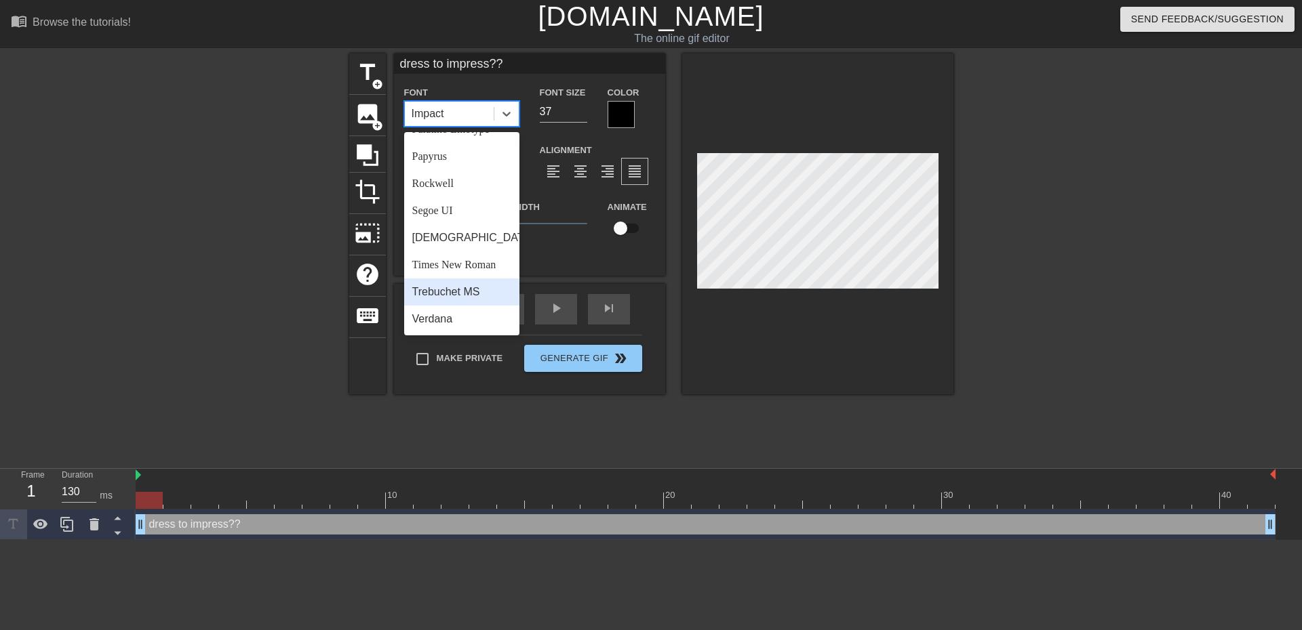
scroll to position [485, 0]
click at [470, 233] on div "[DEMOGRAPHIC_DATA]" at bounding box center [461, 237] width 115 height 27
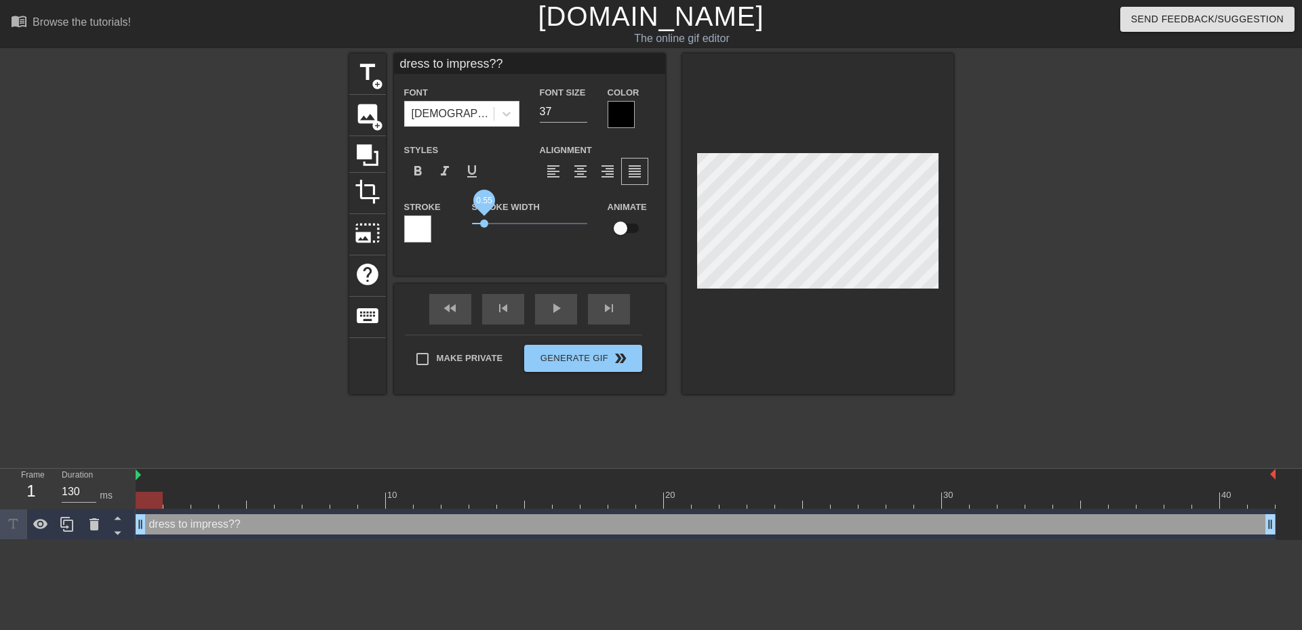
drag, startPoint x: 467, startPoint y: 223, endPoint x: 485, endPoint y: 225, distance: 17.7
click at [485, 225] on span "0.55" at bounding box center [484, 224] width 8 height 8
click at [865, 331] on div at bounding box center [817, 224] width 271 height 341
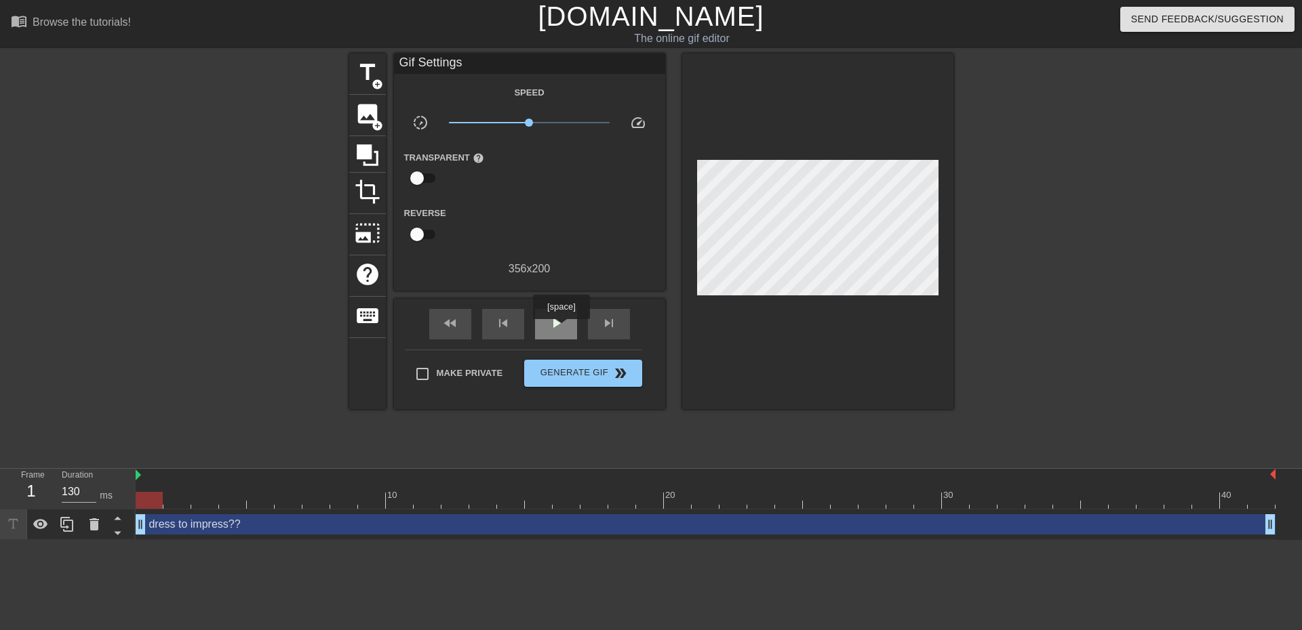
click at [560, 327] on span "play_arrow" at bounding box center [556, 323] width 16 height 16
click at [370, 71] on span "title" at bounding box center [368, 73] width 26 height 26
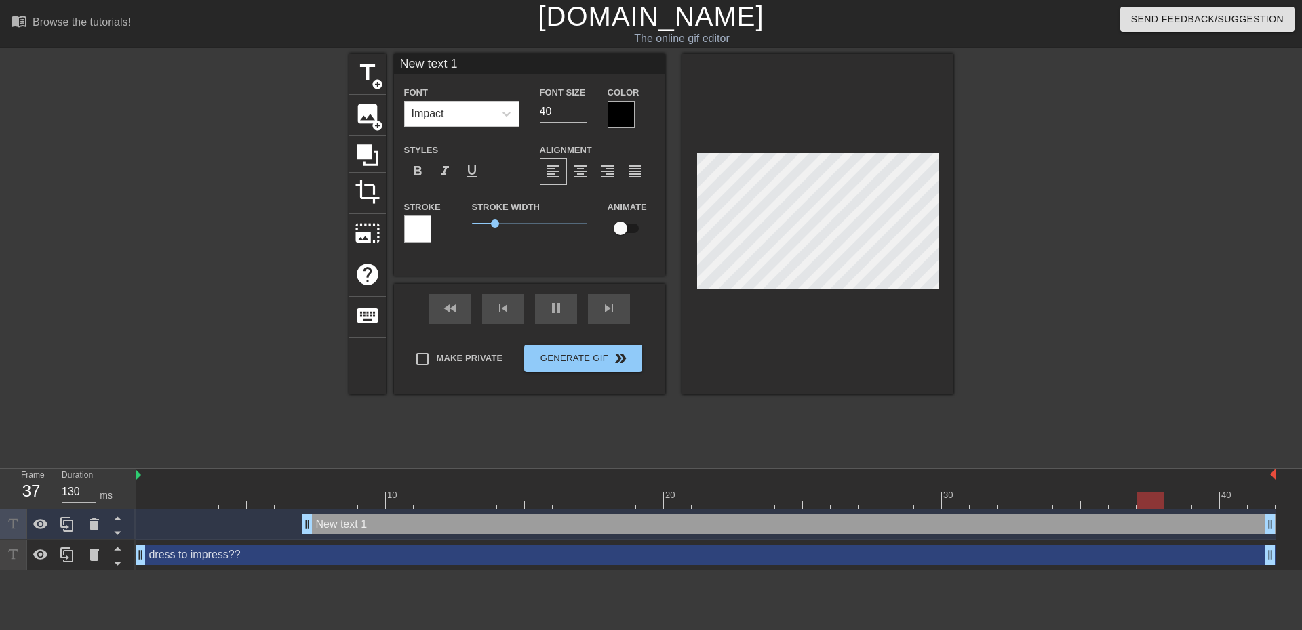
scroll to position [2, 2]
type input "New txt 1"
type textarea "New txt 1"
click at [92, 526] on icon at bounding box center [93, 525] width 9 height 12
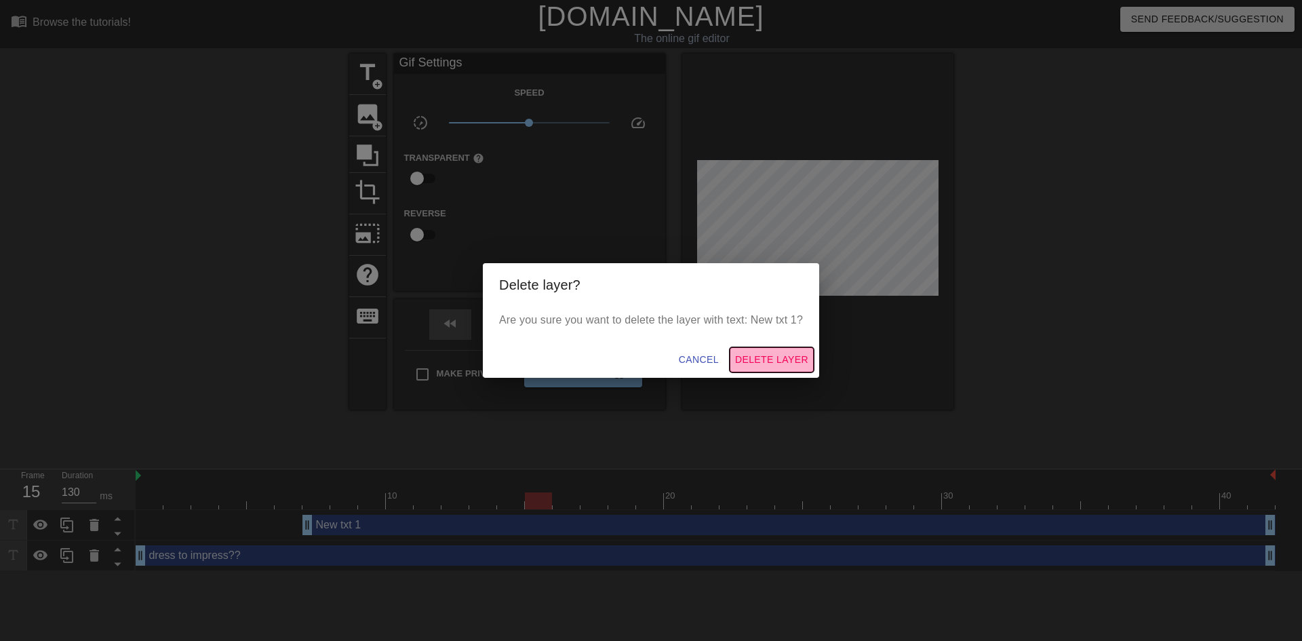
click at [769, 361] on span "Delete Layer" at bounding box center [771, 359] width 73 height 17
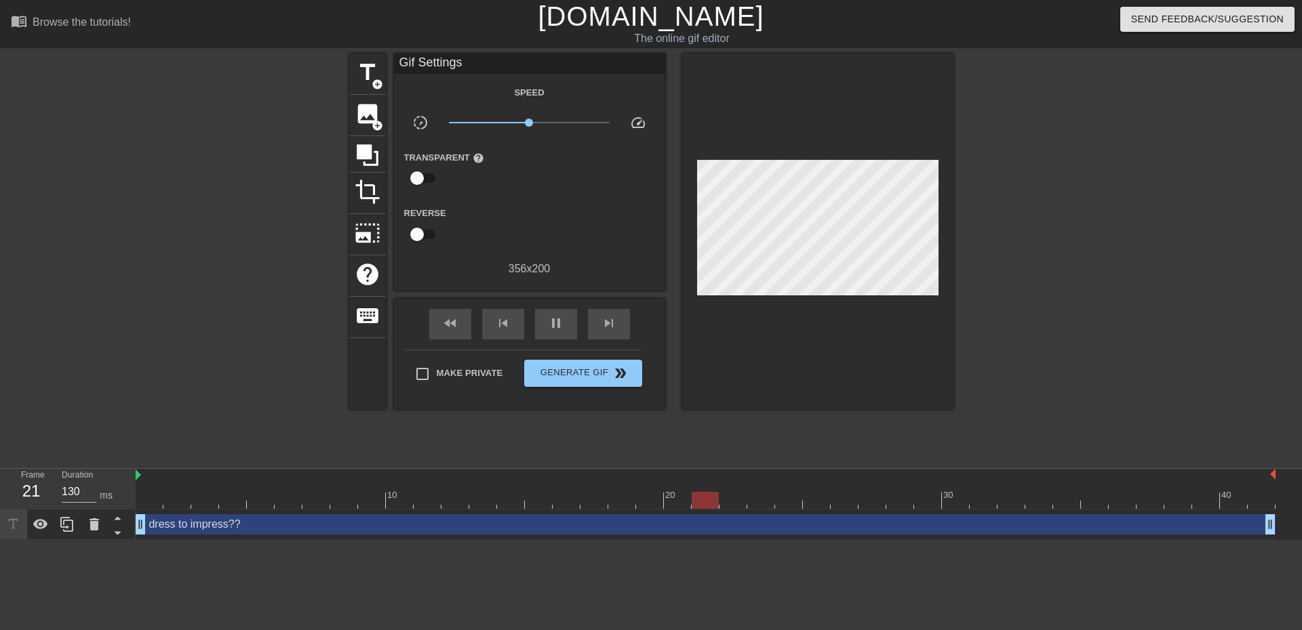
click at [244, 523] on div "dress to impress?? drag_handle drag_handle" at bounding box center [706, 525] width 1140 height 20
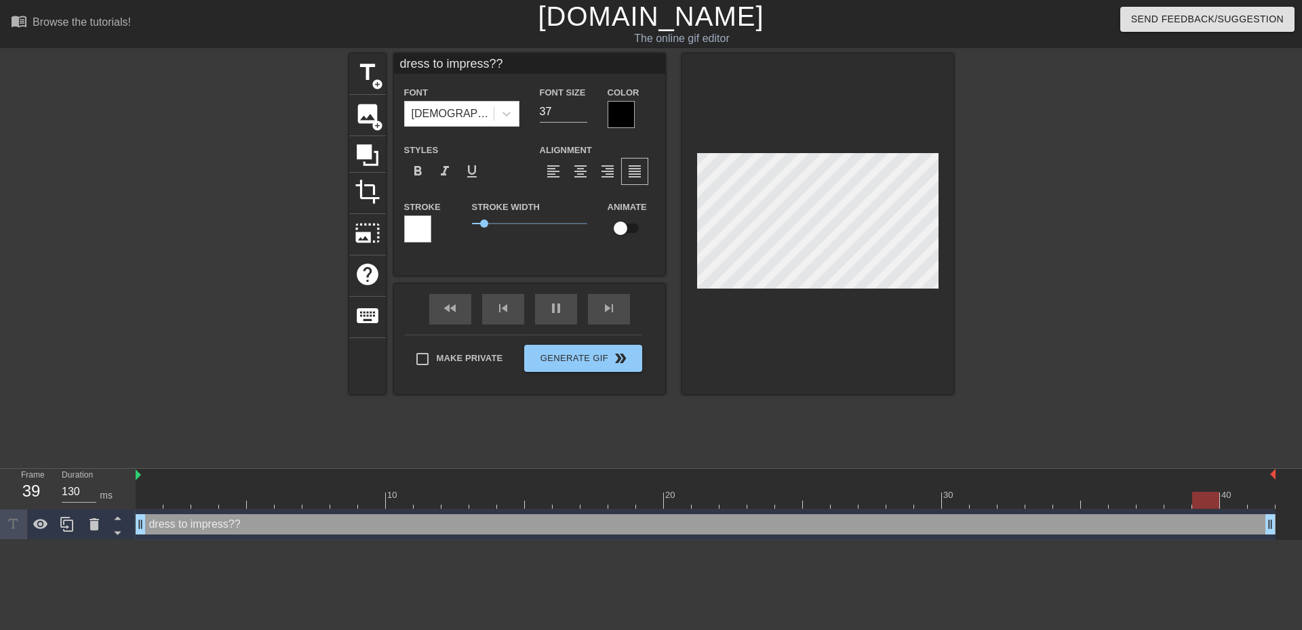
click at [622, 113] on div at bounding box center [620, 114] width 27 height 27
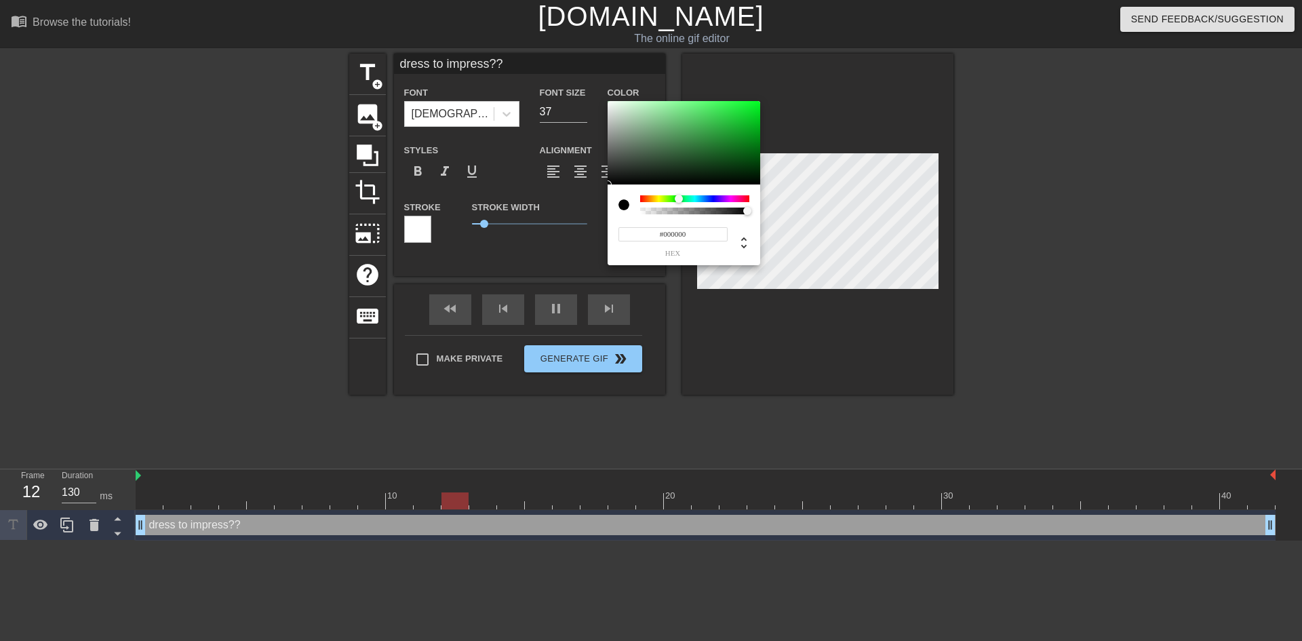
drag, startPoint x: 670, startPoint y: 201, endPoint x: 675, endPoint y: 150, distance: 51.1
click at [679, 200] on div at bounding box center [694, 198] width 109 height 7
drag, startPoint x: 675, startPoint y: 148, endPoint x: 836, endPoint y: 62, distance: 182.3
click at [834, 63] on div "#00FF29 hex" at bounding box center [651, 320] width 1302 height 641
drag, startPoint x: 679, startPoint y: 198, endPoint x: 676, endPoint y: 205, distance: 7.3
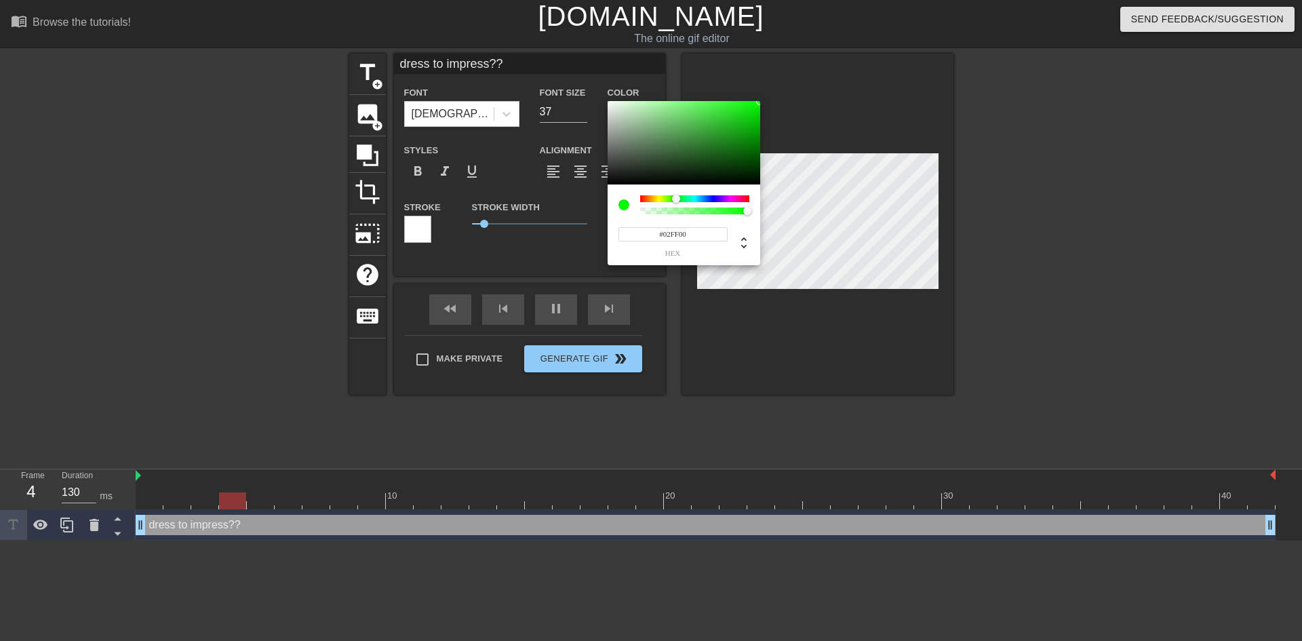
click at [676, 205] on div at bounding box center [694, 204] width 109 height 19
type input "2"
type input "1"
drag, startPoint x: 746, startPoint y: 212, endPoint x: 769, endPoint y: 205, distance: 23.2
click at [778, 208] on div "2 r 255 g 0 b 1 a" at bounding box center [651, 320] width 1302 height 641
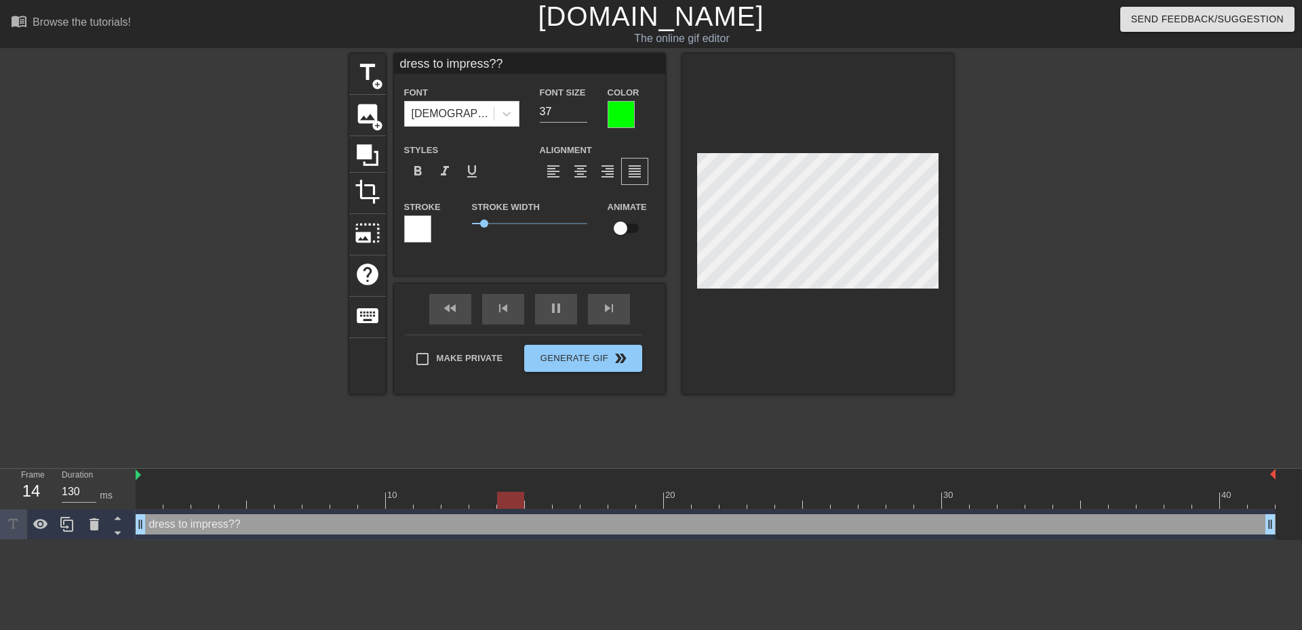
click at [622, 115] on div at bounding box center [620, 114] width 27 height 27
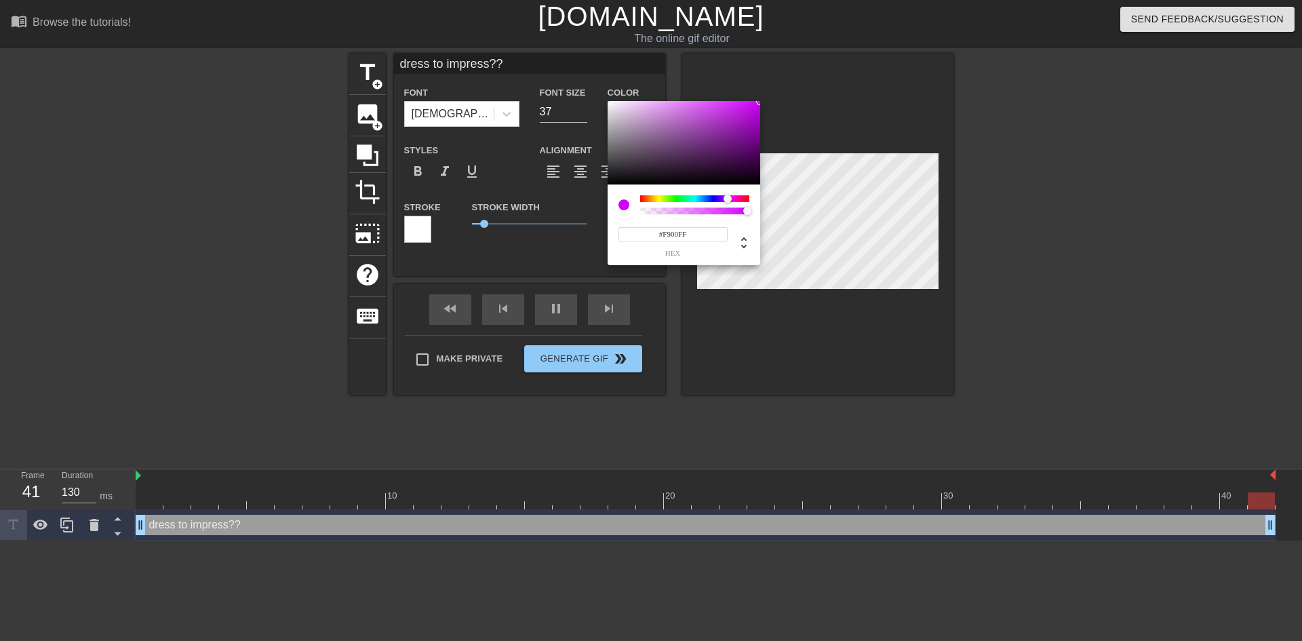
type input "#FF00FC"
drag, startPoint x: 682, startPoint y: 197, endPoint x: 731, endPoint y: 202, distance: 49.1
click at [731, 202] on div at bounding box center [735, 199] width 8 height 8
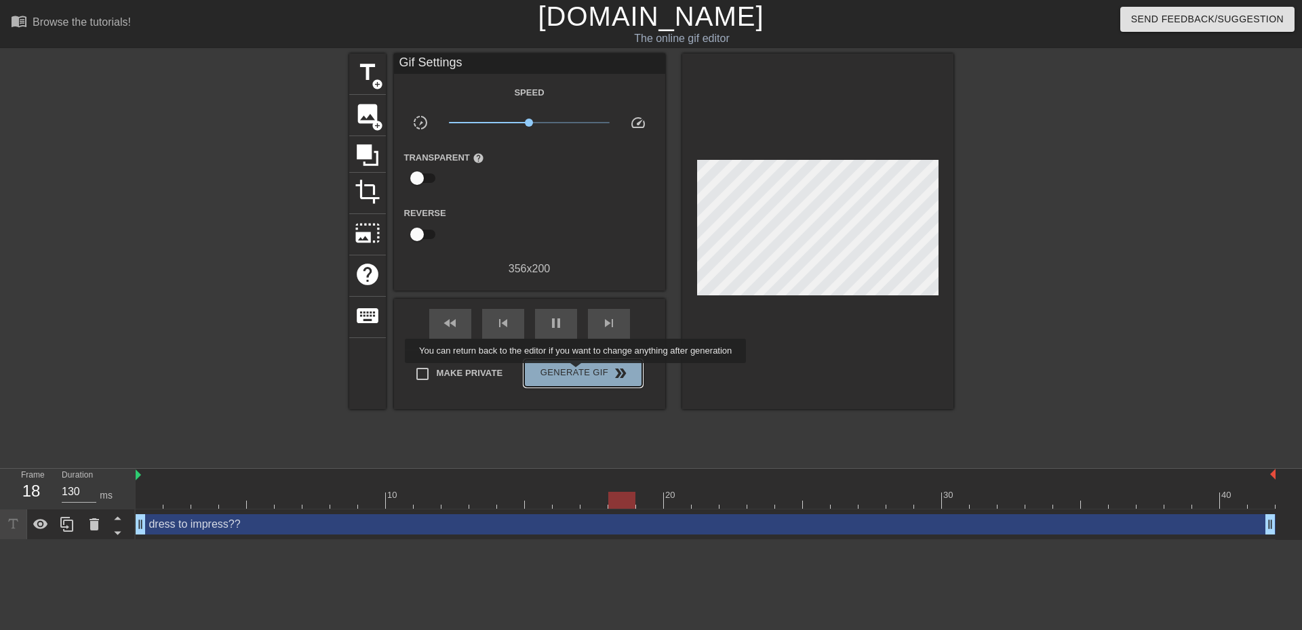
click at [577, 373] on span "Generate Gif double_arrow" at bounding box center [582, 373] width 106 height 16
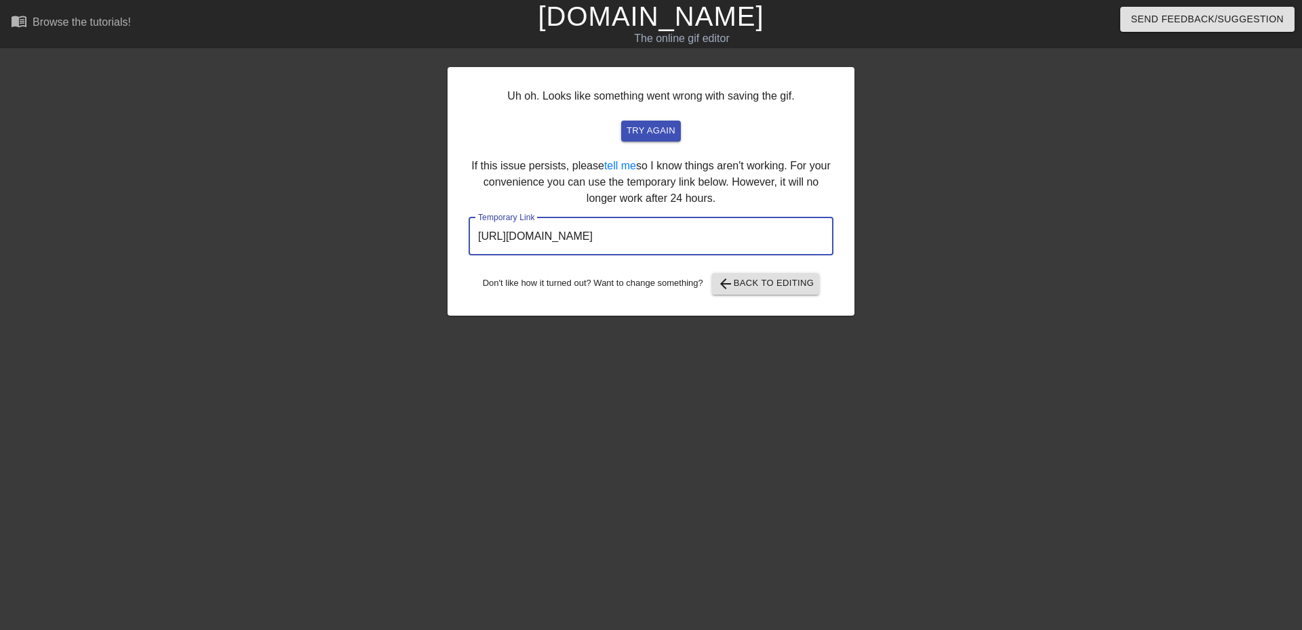
drag, startPoint x: 767, startPoint y: 238, endPoint x: 424, endPoint y: 250, distance: 343.9
click at [409, 251] on div "Uh oh. Looks like something went wrong with saving the gif. try again If this i…" at bounding box center [651, 257] width 1302 height 407
